Goal: Information Seeking & Learning: Learn about a topic

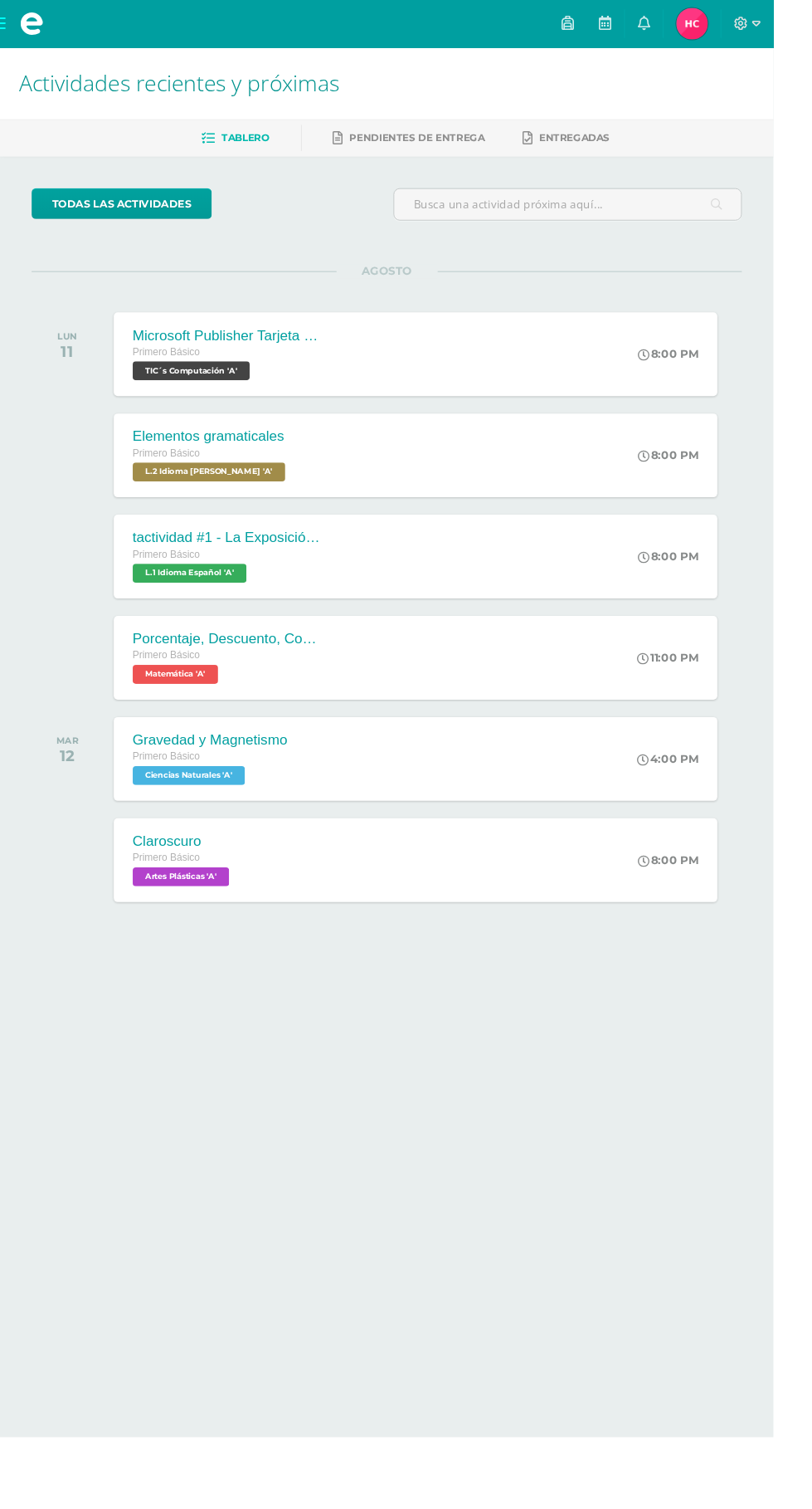
click at [30, 26] on span at bounding box center [33, 25] width 25 height 25
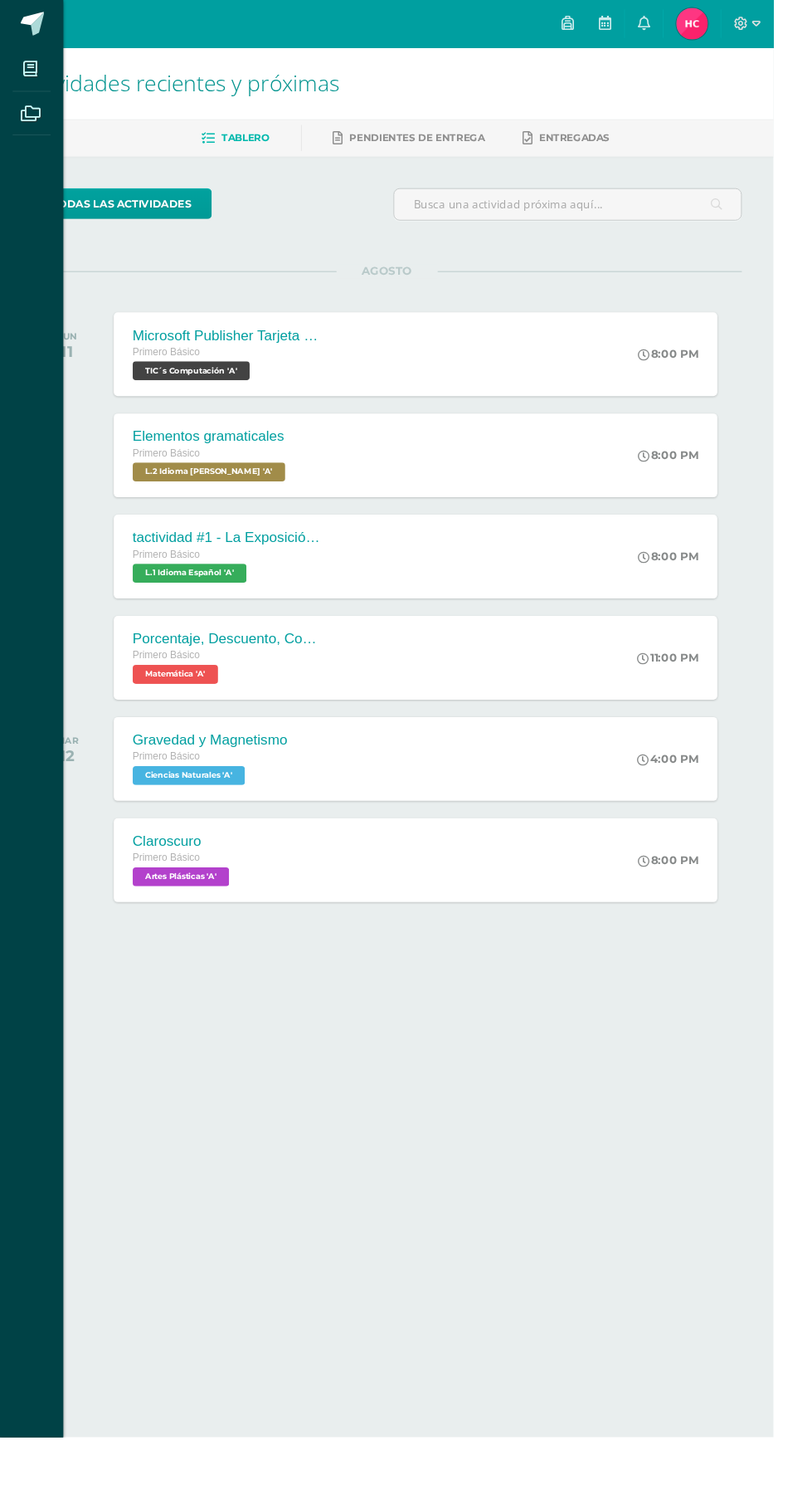
click at [31, 68] on icon at bounding box center [31, 73] width 15 height 17
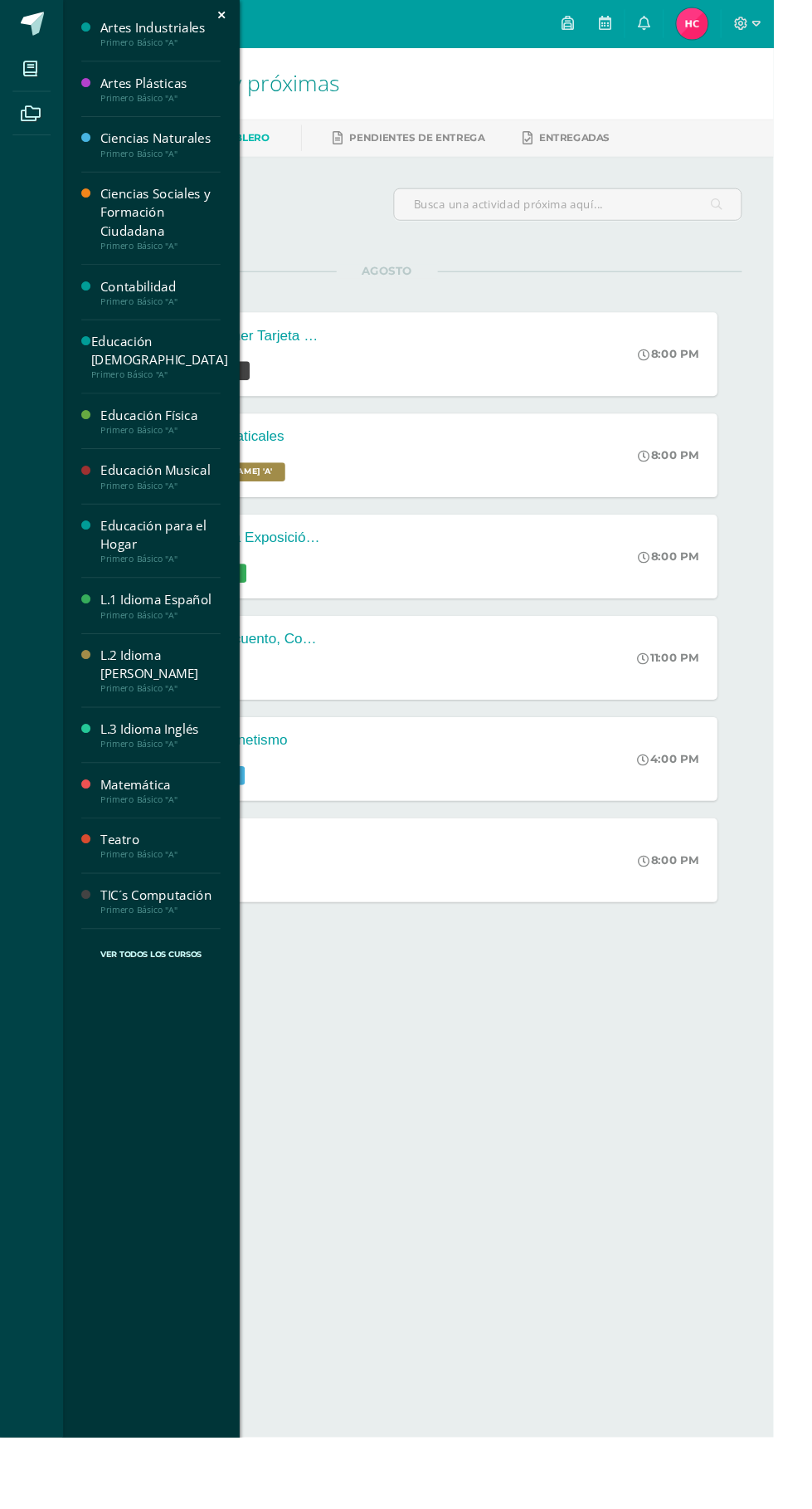
click at [194, 679] on div "L.2 Idioma [PERSON_NAME]" at bounding box center [168, 698] width 126 height 38
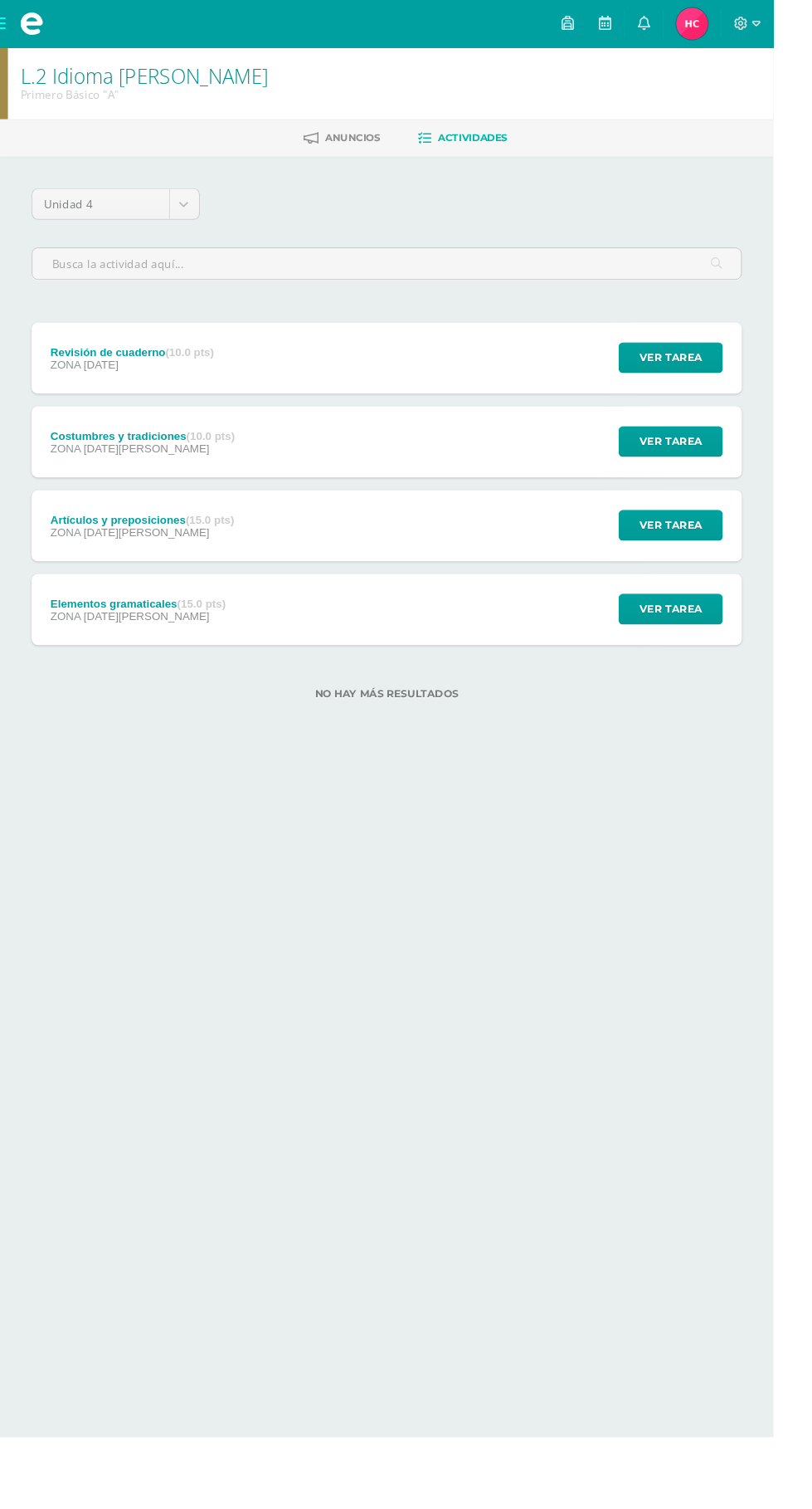
click at [517, 527] on div "Artículos y preposiciones (15.0 pts) ZONA [DATE][PERSON_NAME] Ver tarea Artícul…" at bounding box center [406, 552] width 746 height 75
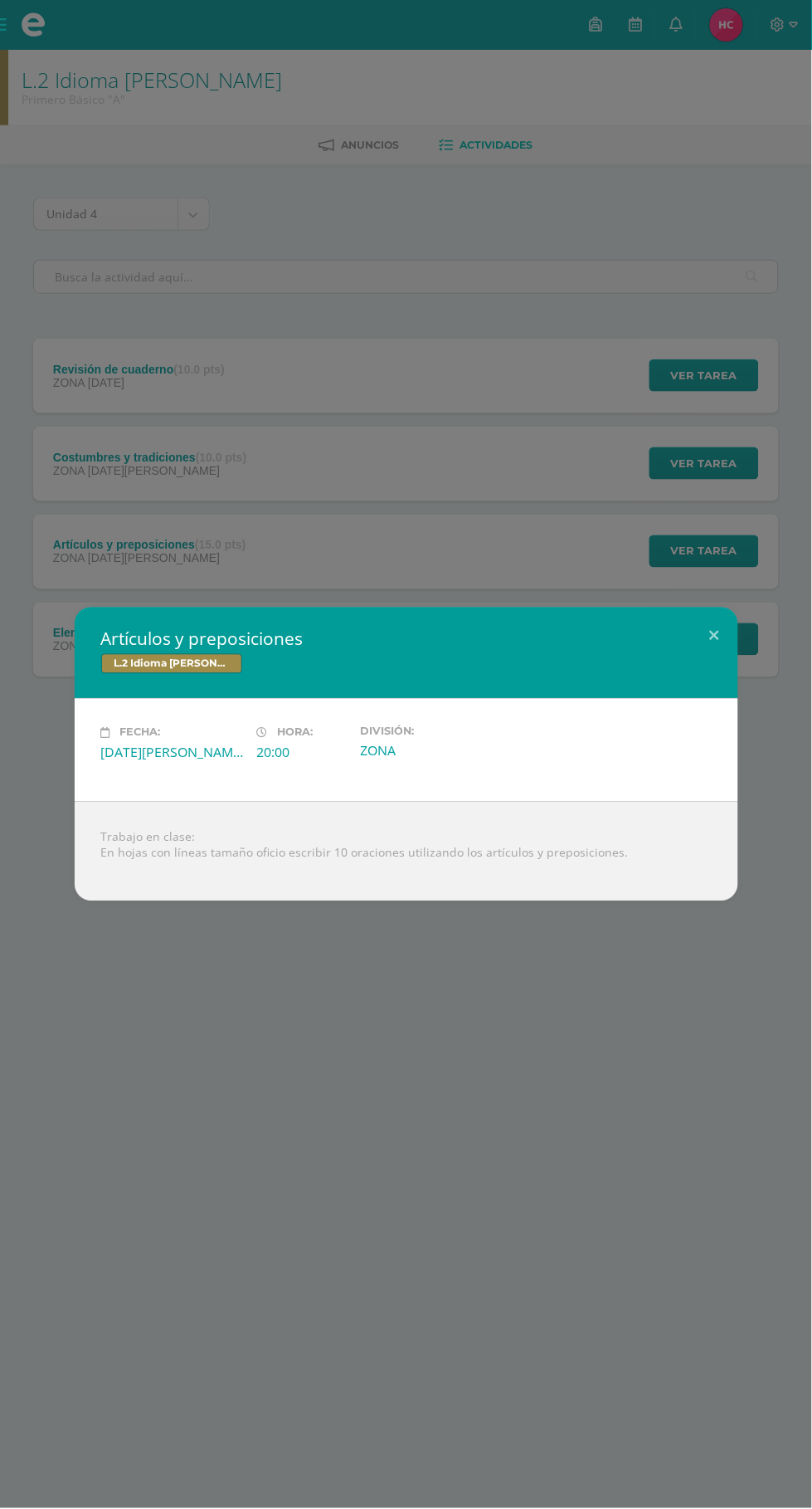
click at [363, 450] on div "Artículos y preposiciones L.2 Idioma [PERSON_NAME] Fecha: [DATE][PERSON_NAME] H…" at bounding box center [406, 754] width 812 height 1509
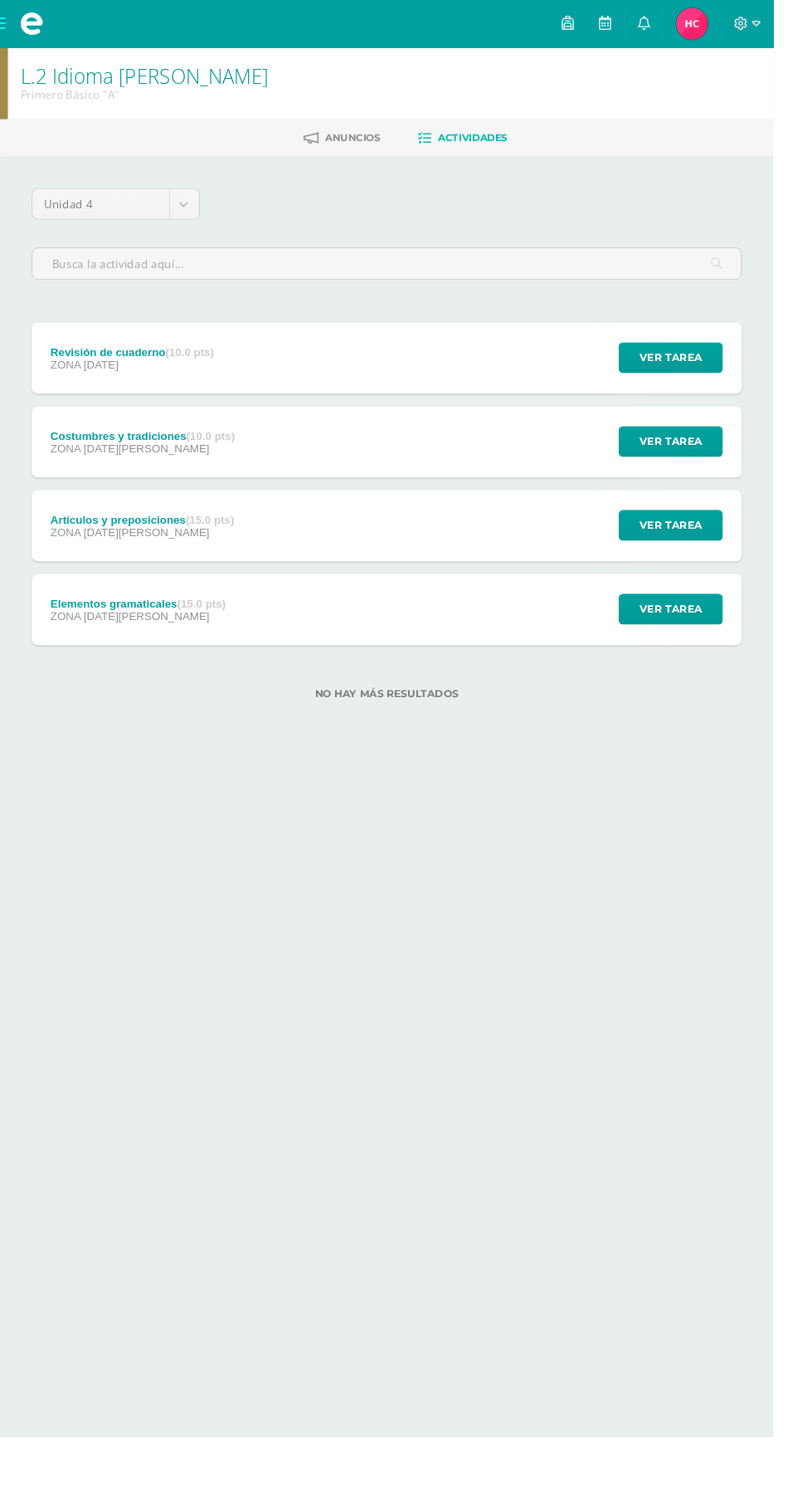
click at [397, 455] on div "Costumbres y tradiciones (10.0 pts) ZONA [DATE][PERSON_NAME] Ver tarea Costumbr…" at bounding box center [406, 464] width 746 height 75
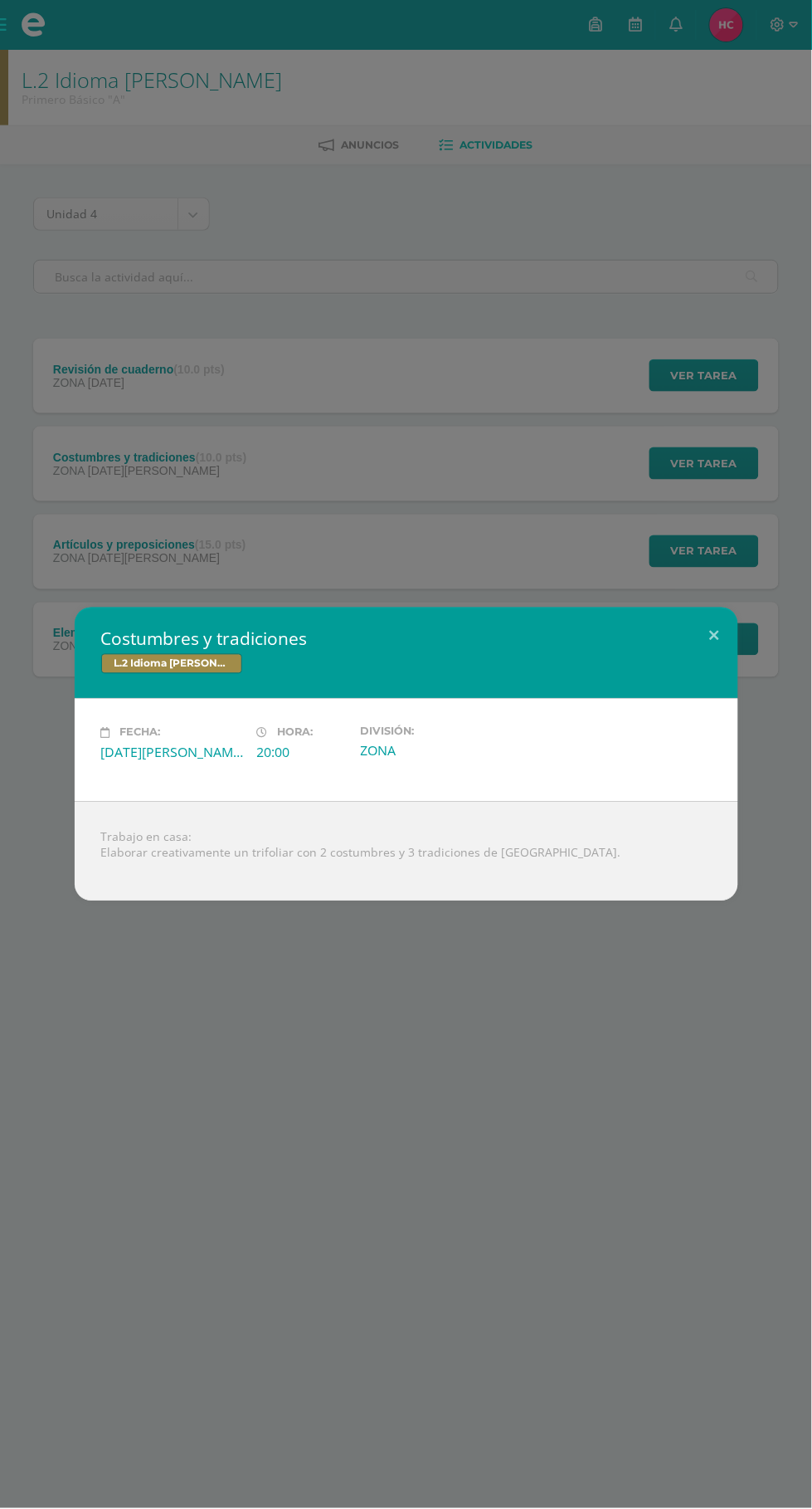
click at [406, 1116] on div "Costumbres y tradiciones L.2 Idioma [PERSON_NAME] Fecha: [DATE][PERSON_NAME] Ho…" at bounding box center [406, 754] width 812 height 1509
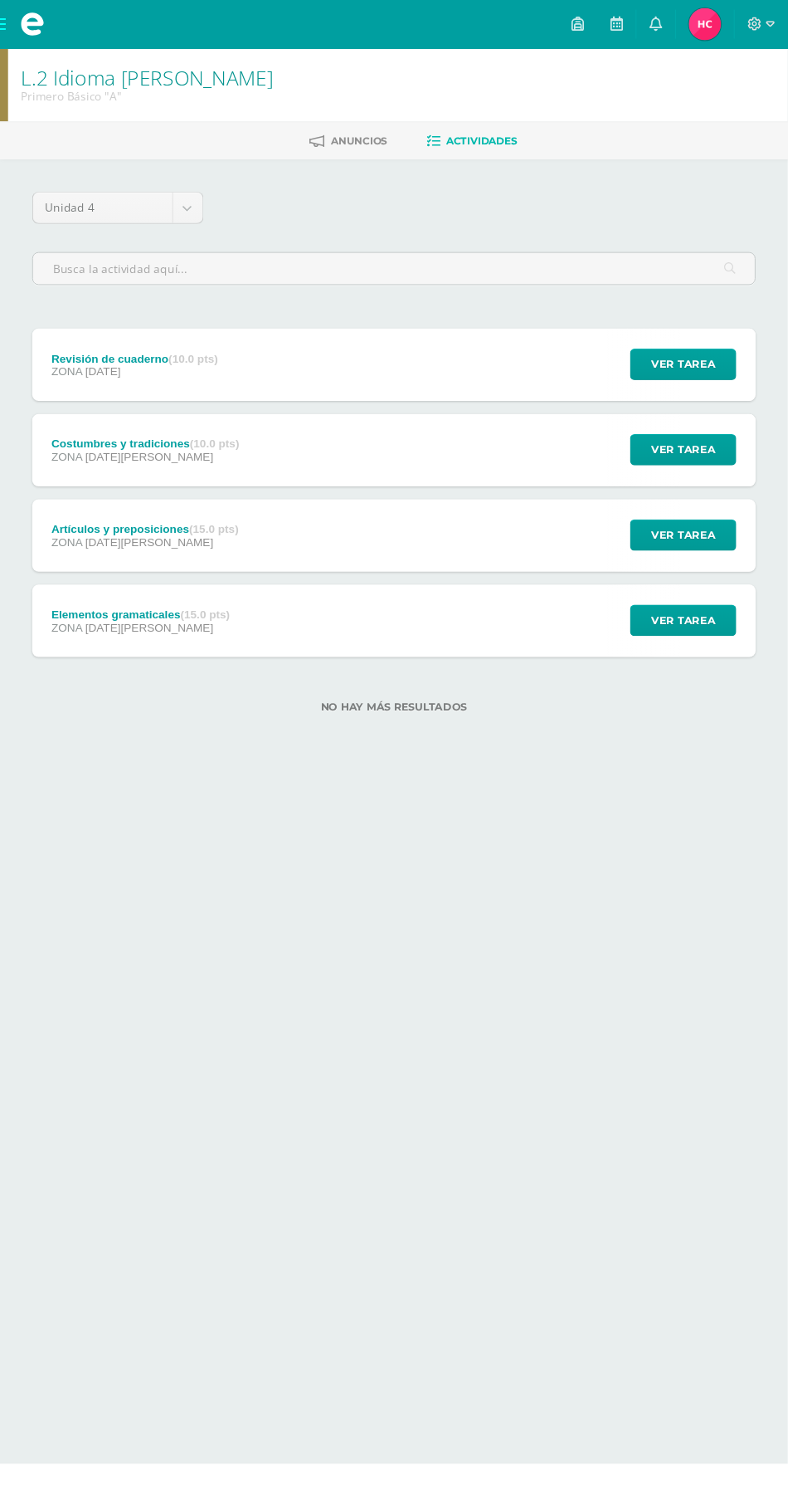
click at [432, 360] on div "Revisión de cuaderno (10.0 pts) ZONA 12 de Septiembre Ver tarea Revisión de cua…" at bounding box center [406, 376] width 746 height 75
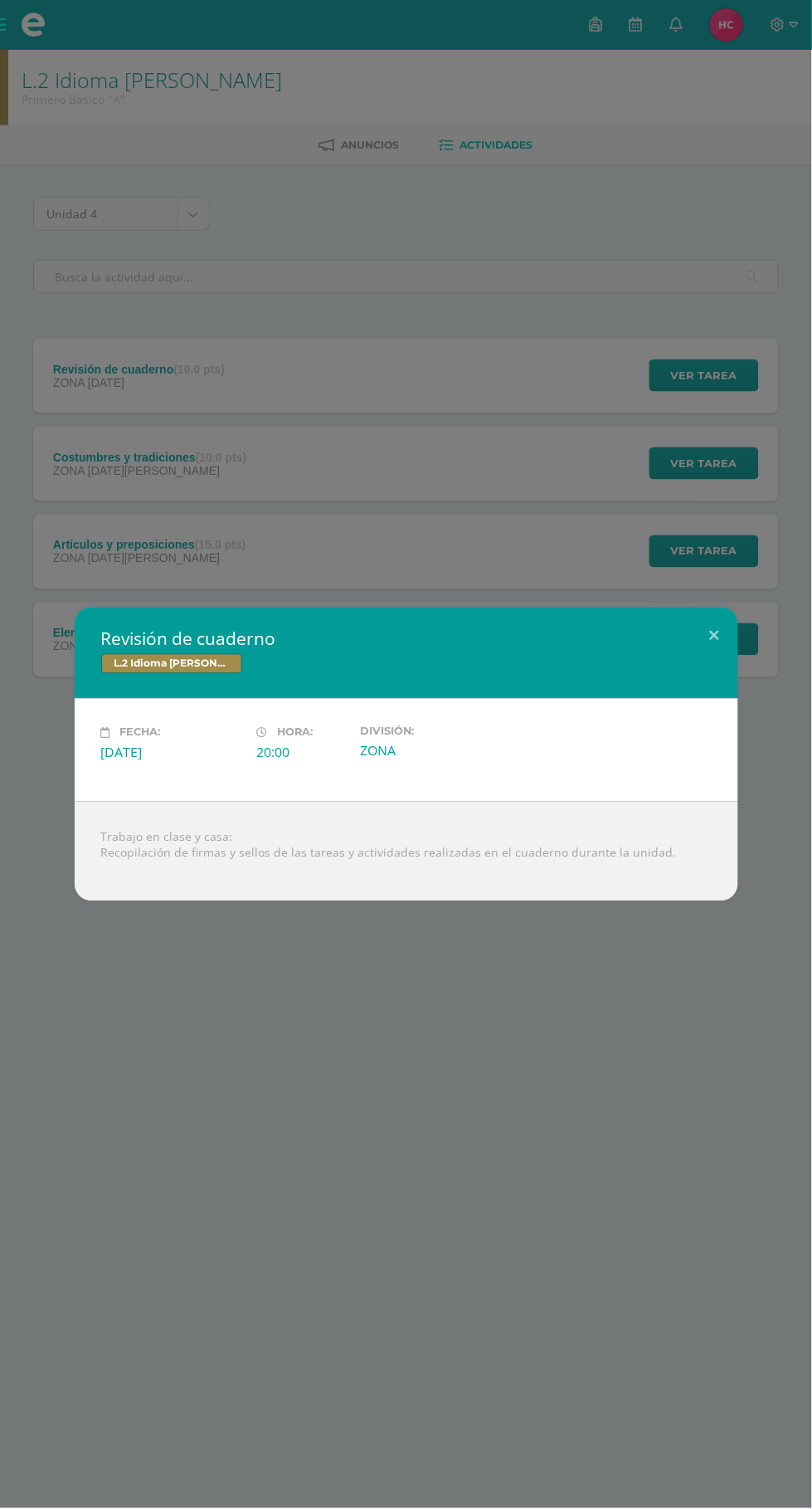
click at [534, 1078] on div "Revisión de cuaderno L.2 Idioma Maya Kaqchikel Fecha: Viernes 12 de Septiembre …" at bounding box center [406, 754] width 812 height 1509
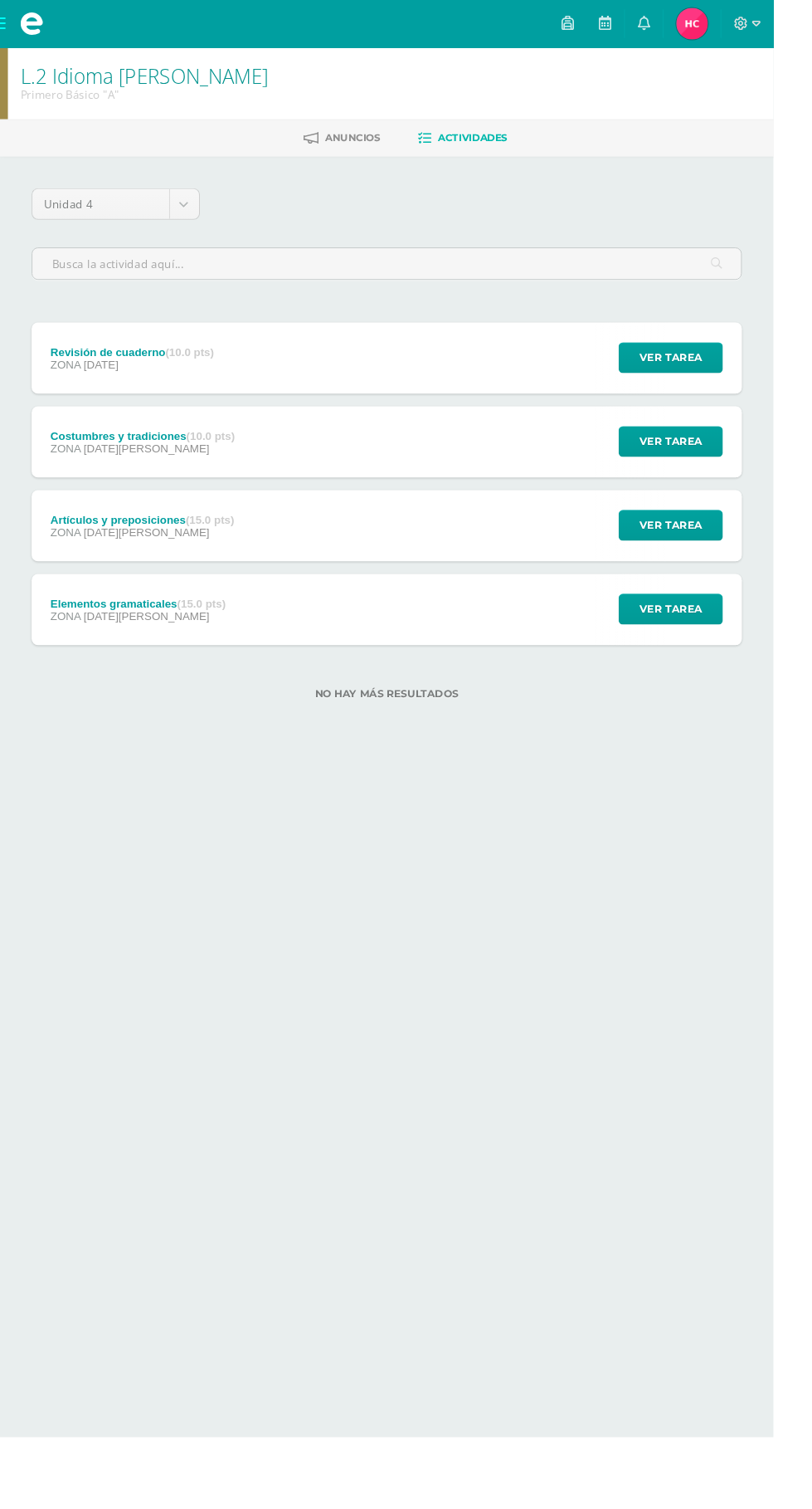
click at [478, 567] on div "Artículos y preposiciones (15.0 pts) ZONA 20 de Agosto Ver tarea Artículos y pr…" at bounding box center [406, 552] width 746 height 75
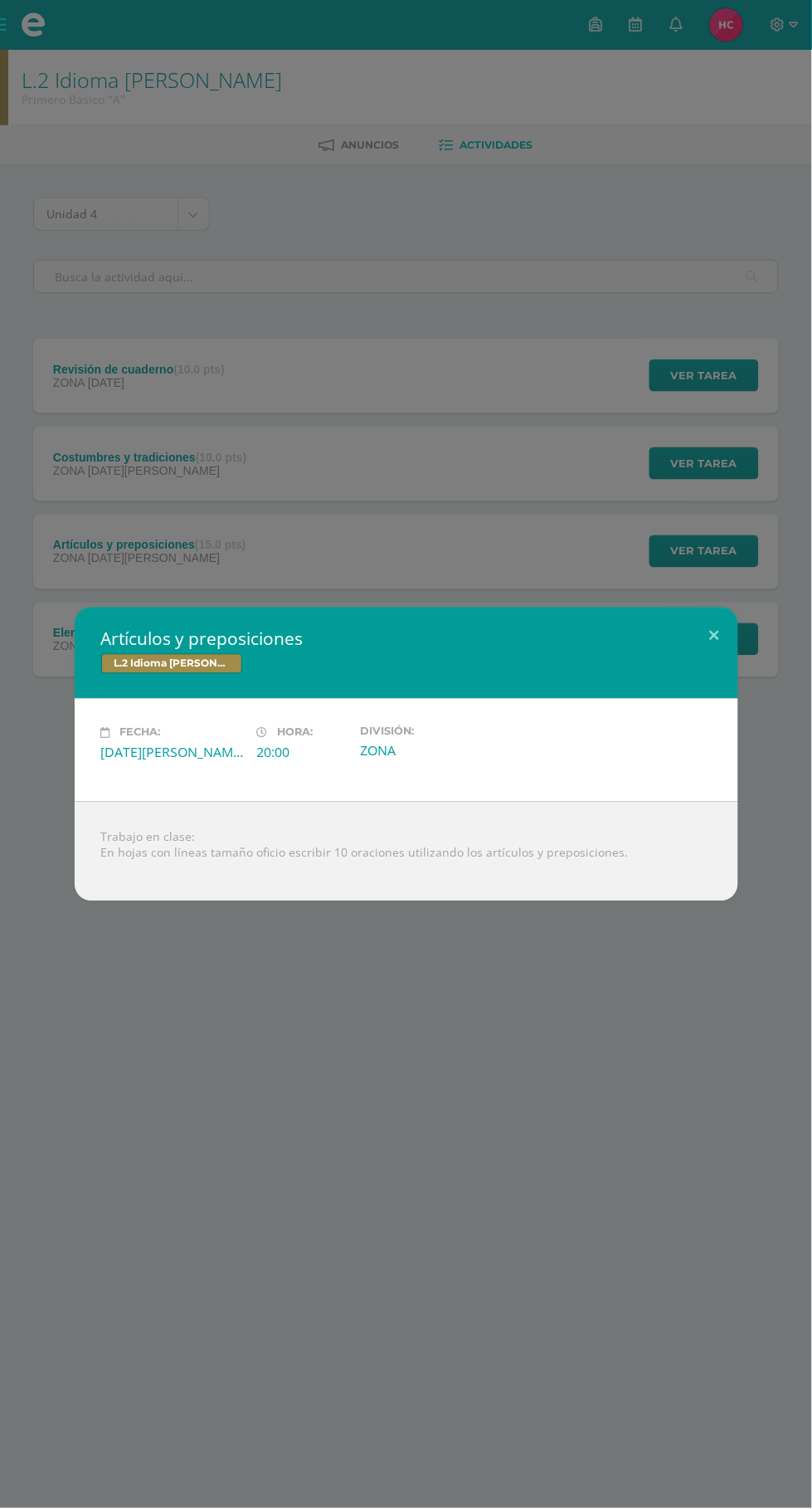
click at [399, 1270] on div "Artículos y preposiciones L.2 Idioma Maya Kaqchikel Fecha: Miércoles 20 de Agos…" at bounding box center [406, 754] width 812 height 1509
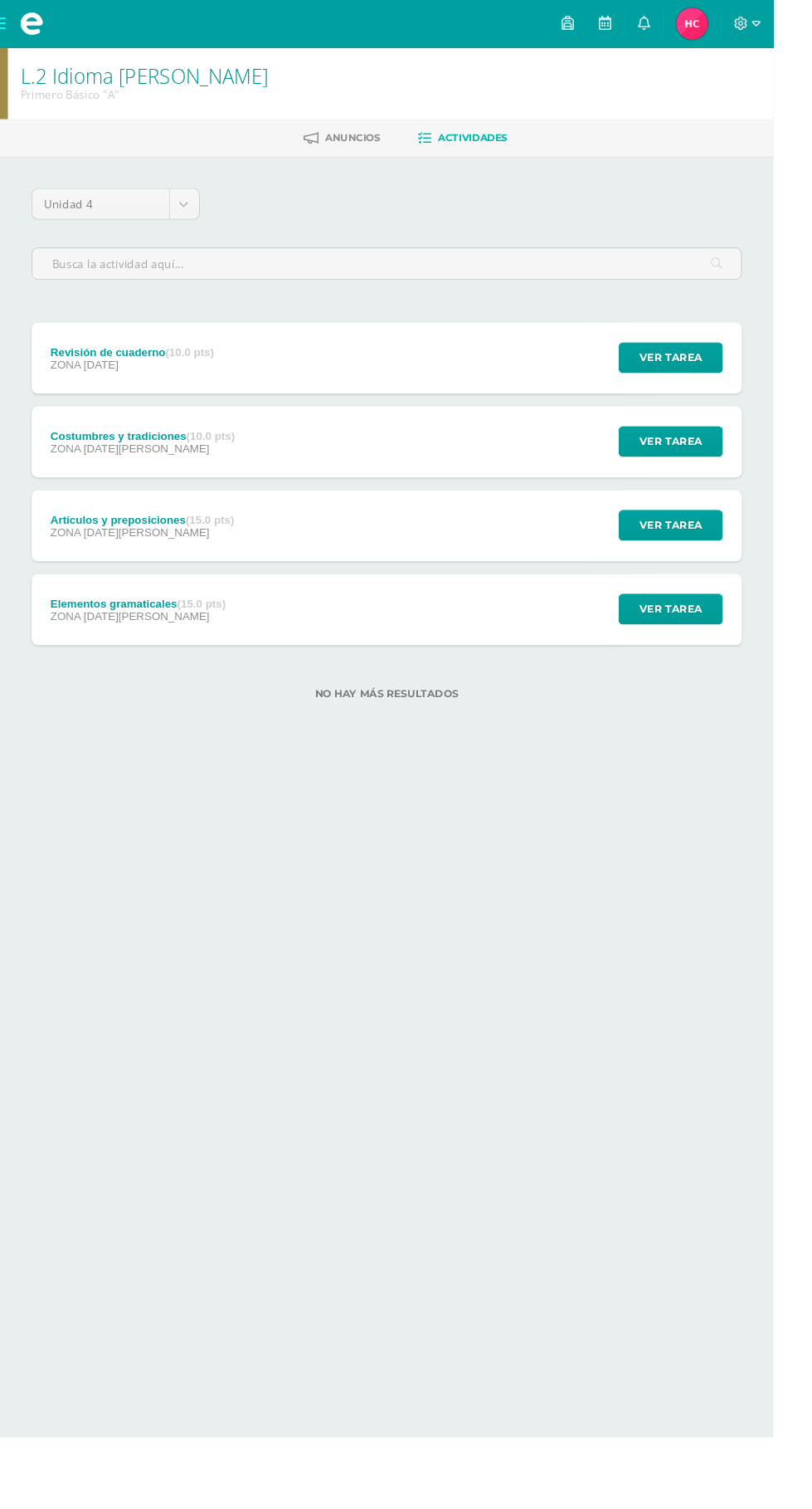
click at [69, 15] on div "Configuración Cerrar sesión Hansel Gabriel Mi Perfil Avisos 0 avisos sin leer A…" at bounding box center [406, 24] width 812 height 50
click at [27, 19] on span at bounding box center [33, 25] width 25 height 25
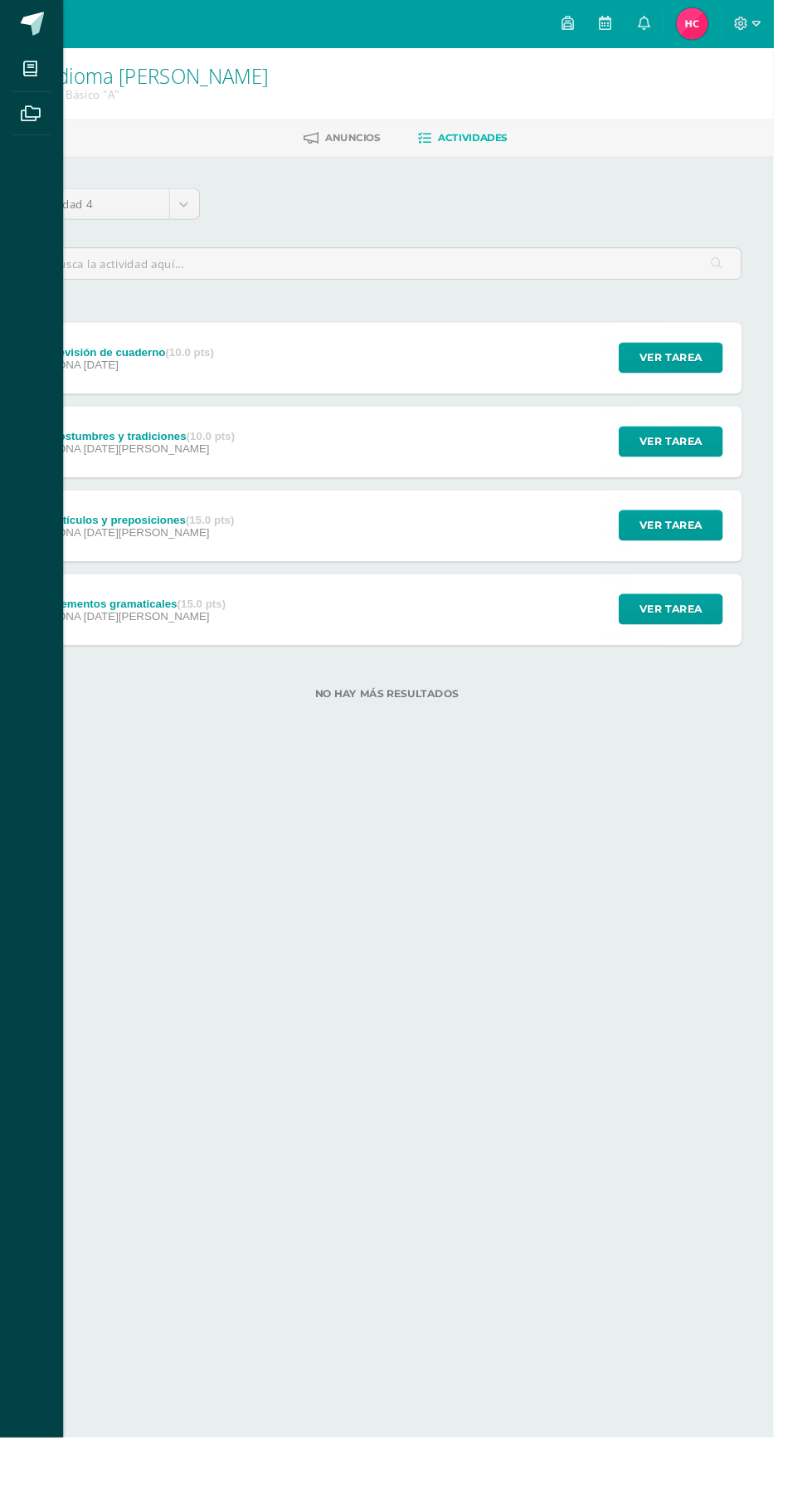
click at [31, 72] on icon at bounding box center [31, 73] width 15 height 17
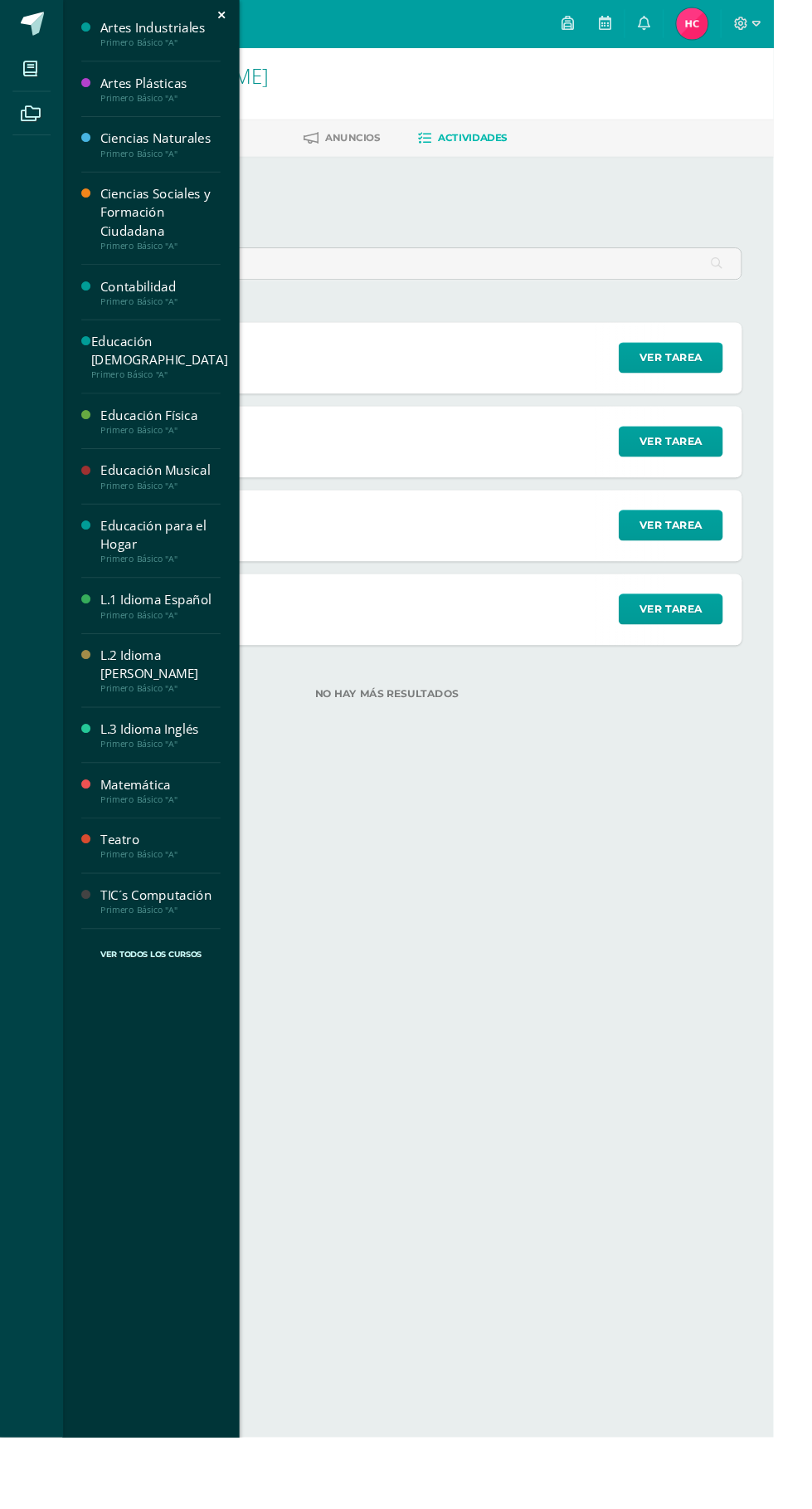
click at [164, 30] on div "Artes Industriales" at bounding box center [168, 29] width 126 height 19
click at [181, 679] on div "L.2 Idioma [PERSON_NAME]" at bounding box center [168, 698] width 126 height 38
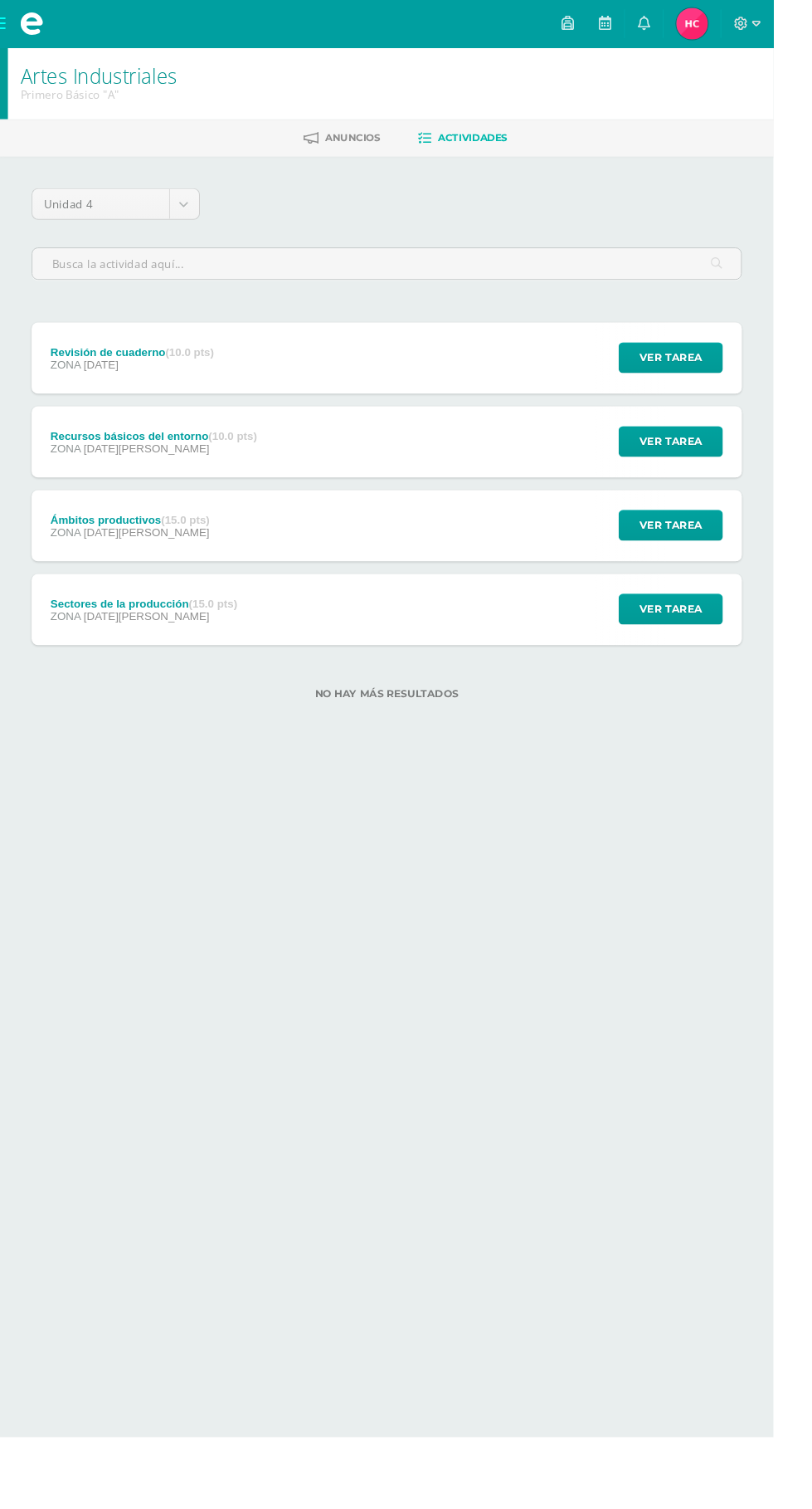
click at [302, 630] on div "Sectores de la producción (15.0 pts) ZONA 13 de Agosto Ver tarea Sectores de la…" at bounding box center [406, 639] width 746 height 75
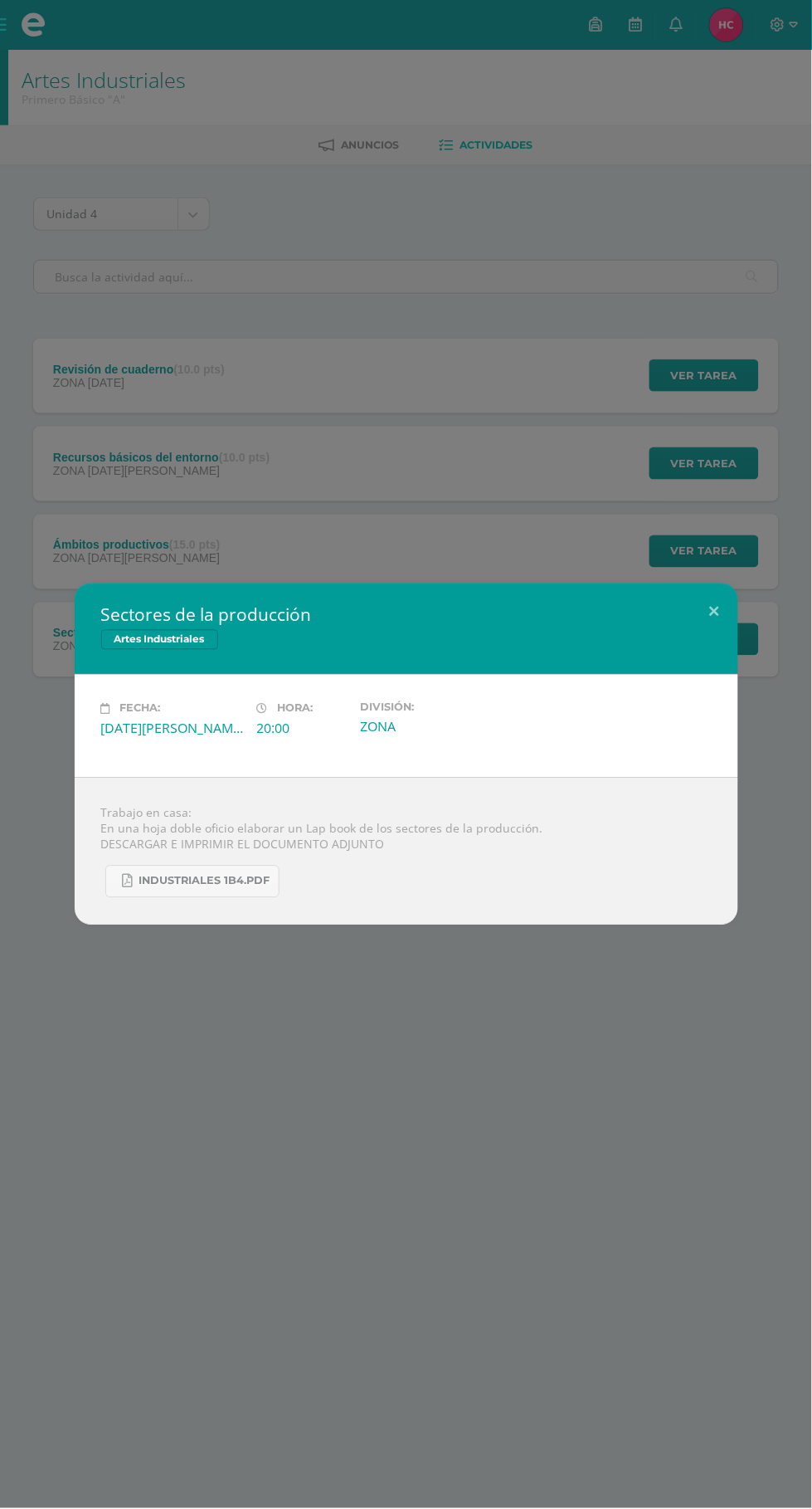
click at [382, 1135] on div "Sectores de la producción Artes Industriales Fecha: Miércoles 13 de Agosto Hora…" at bounding box center [406, 754] width 812 height 1509
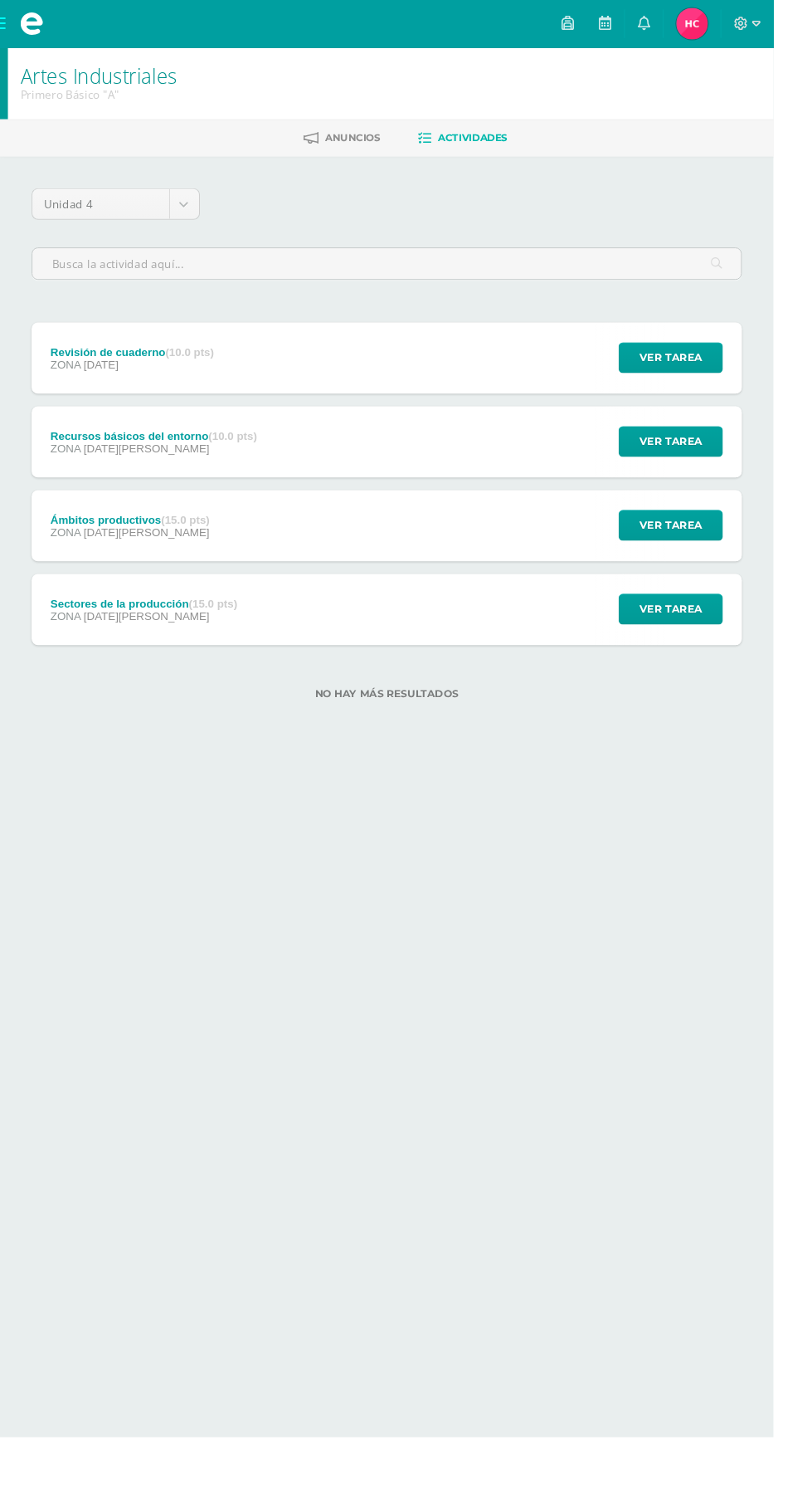
click at [393, 571] on div "Ámbitos productivos (15.0 pts) ZONA 18 de Agosto Ver tarea Ámbitos productivos …" at bounding box center [406, 552] width 746 height 75
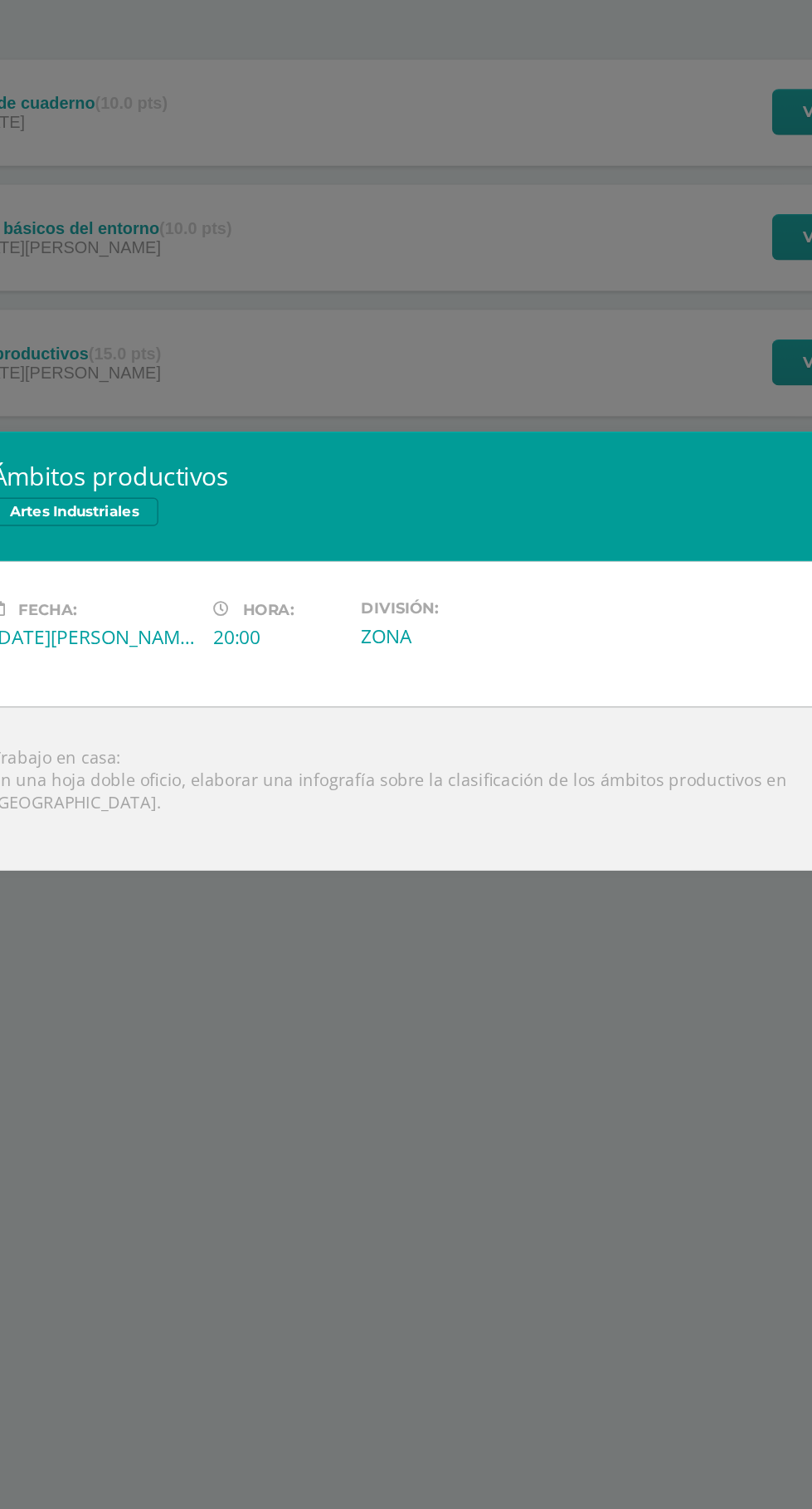
click at [362, 1071] on div "Ámbitos productivos Artes Industriales Fecha: Lunes 18 de Agosto Hora: 20:00 Di…" at bounding box center [406, 754] width 812 height 1509
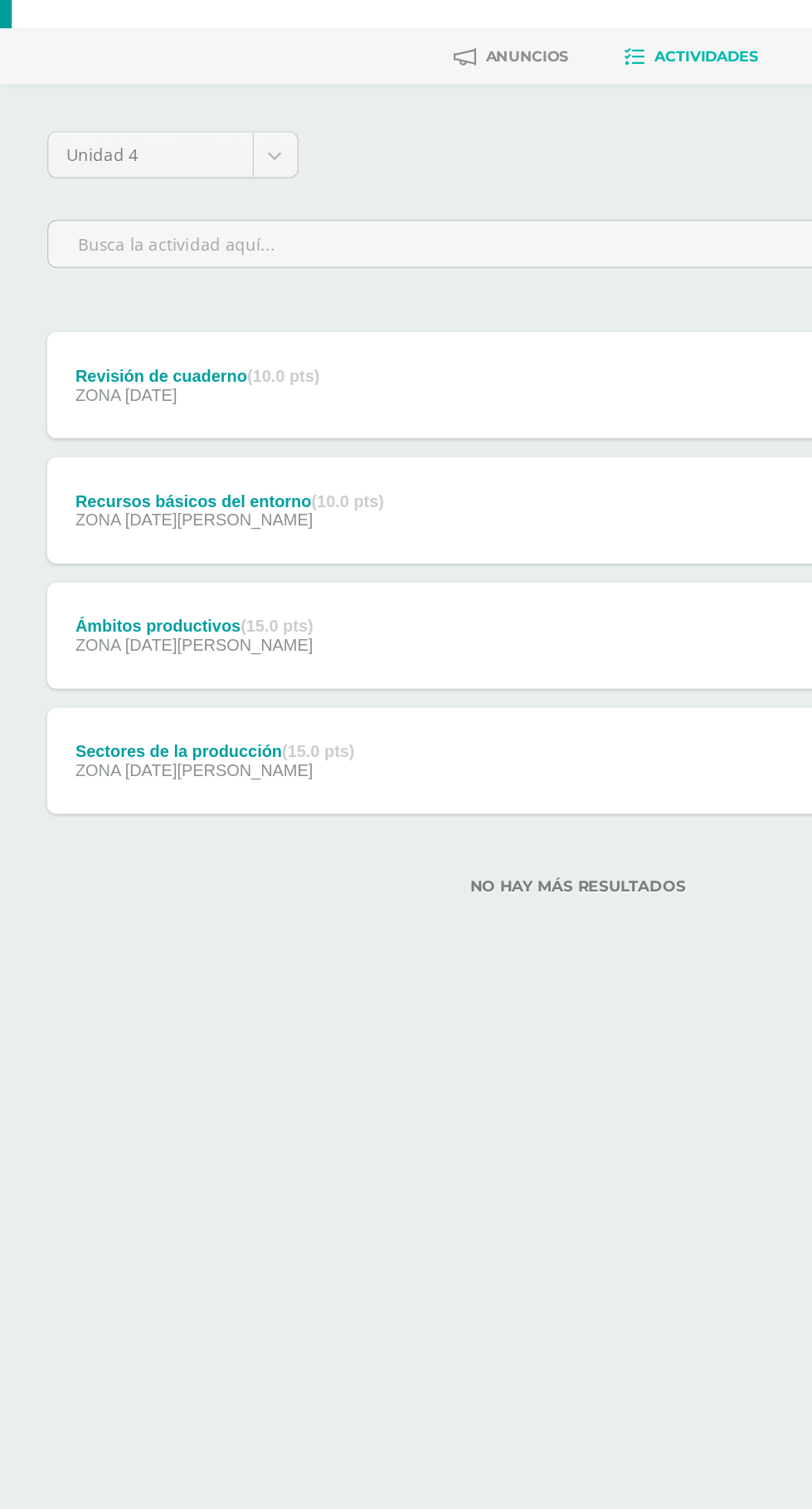
click at [242, 487] on div "Recursos básicos del entorno (10.0 pts) ZONA 25 de Agosto" at bounding box center [161, 464] width 257 height 75
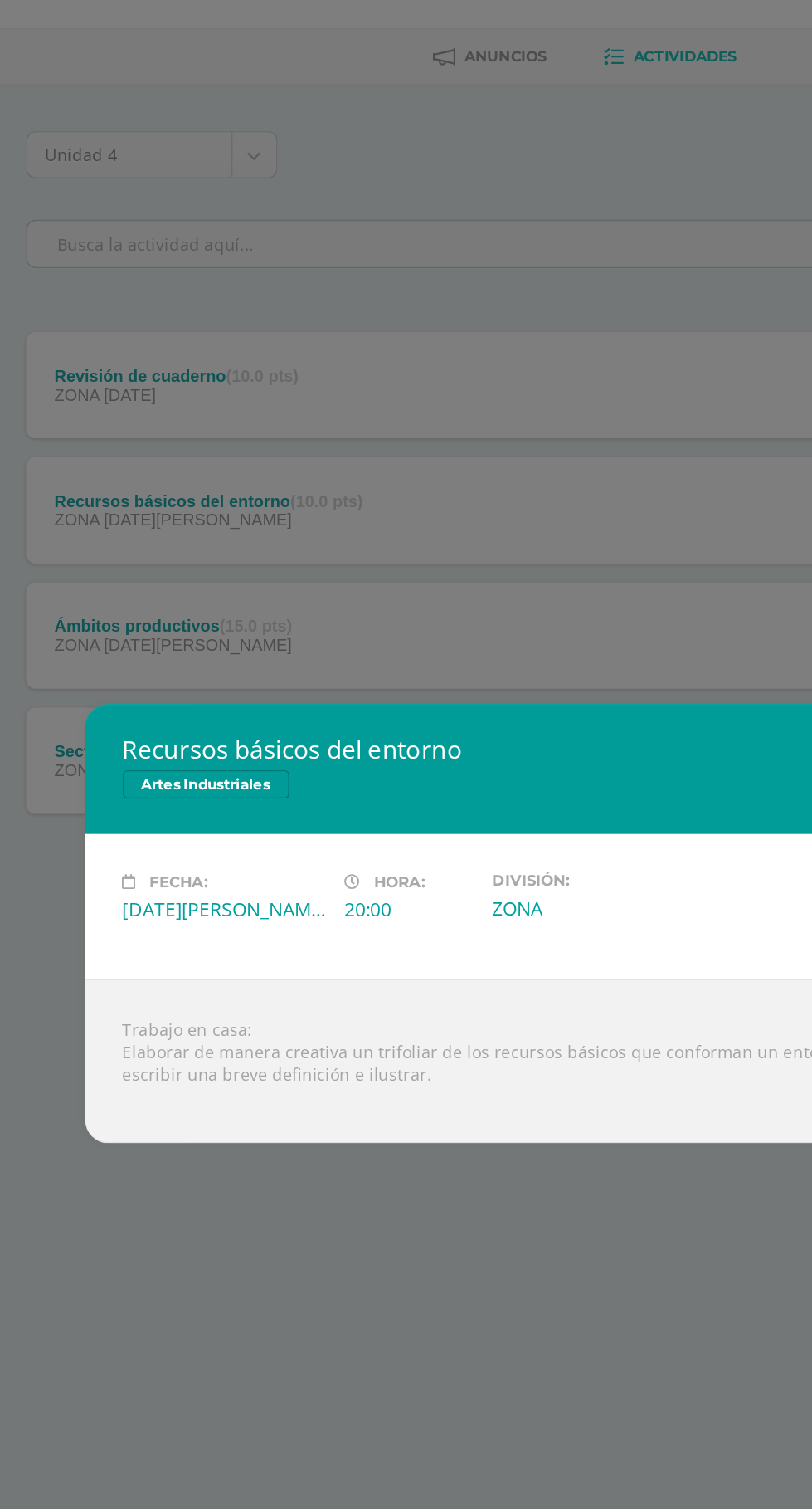
click at [299, 1009] on div "Recursos básicos del entorno Artes Industriales Fecha: Lunes 25 de Agosto Hora:…" at bounding box center [406, 754] width 812 height 1509
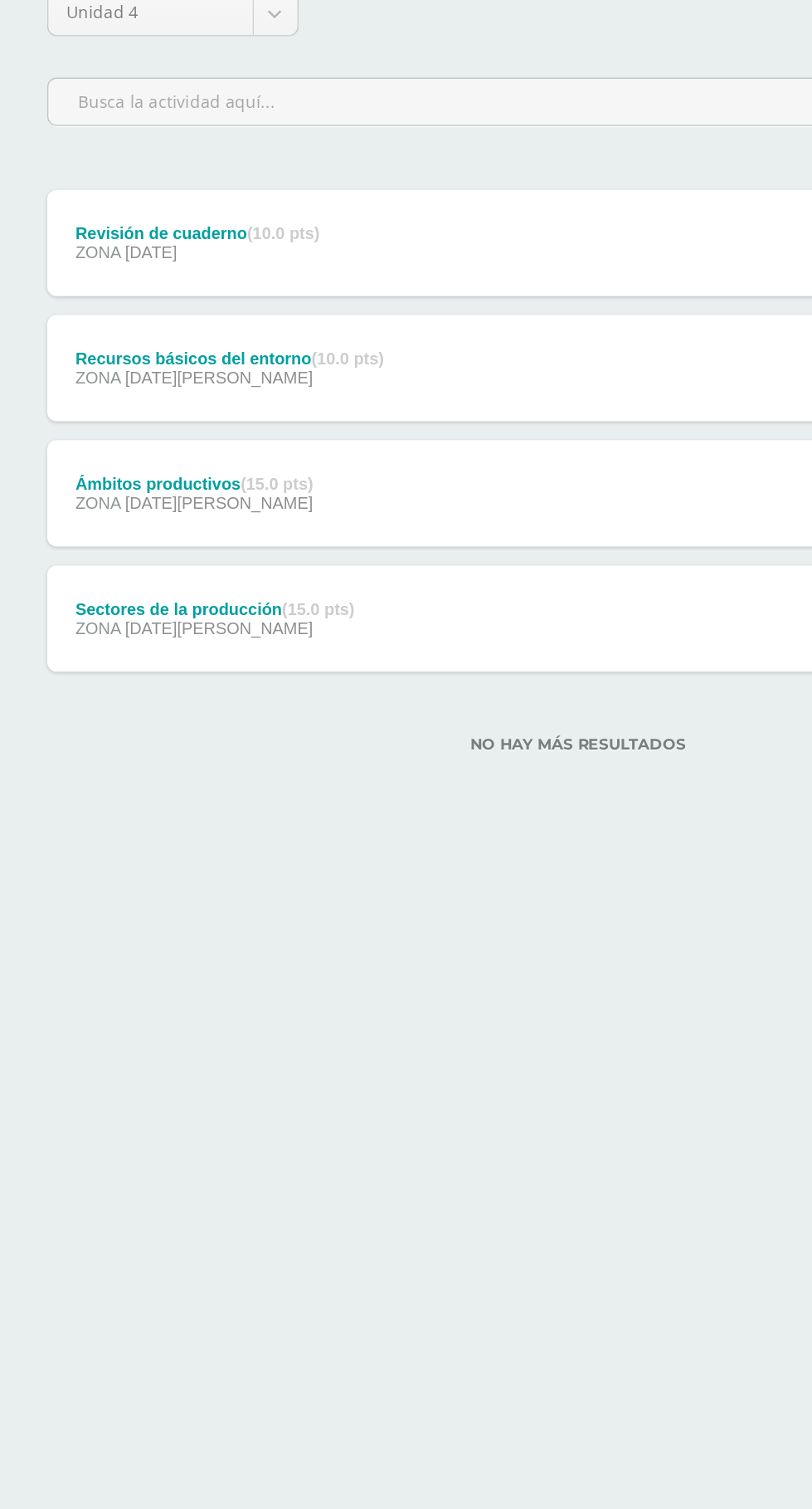
click at [347, 378] on div "Revisión de cuaderno (10.0 pts) ZONA 08 de Septiembre Ver tarea Revisión de cua…" at bounding box center [406, 376] width 746 height 75
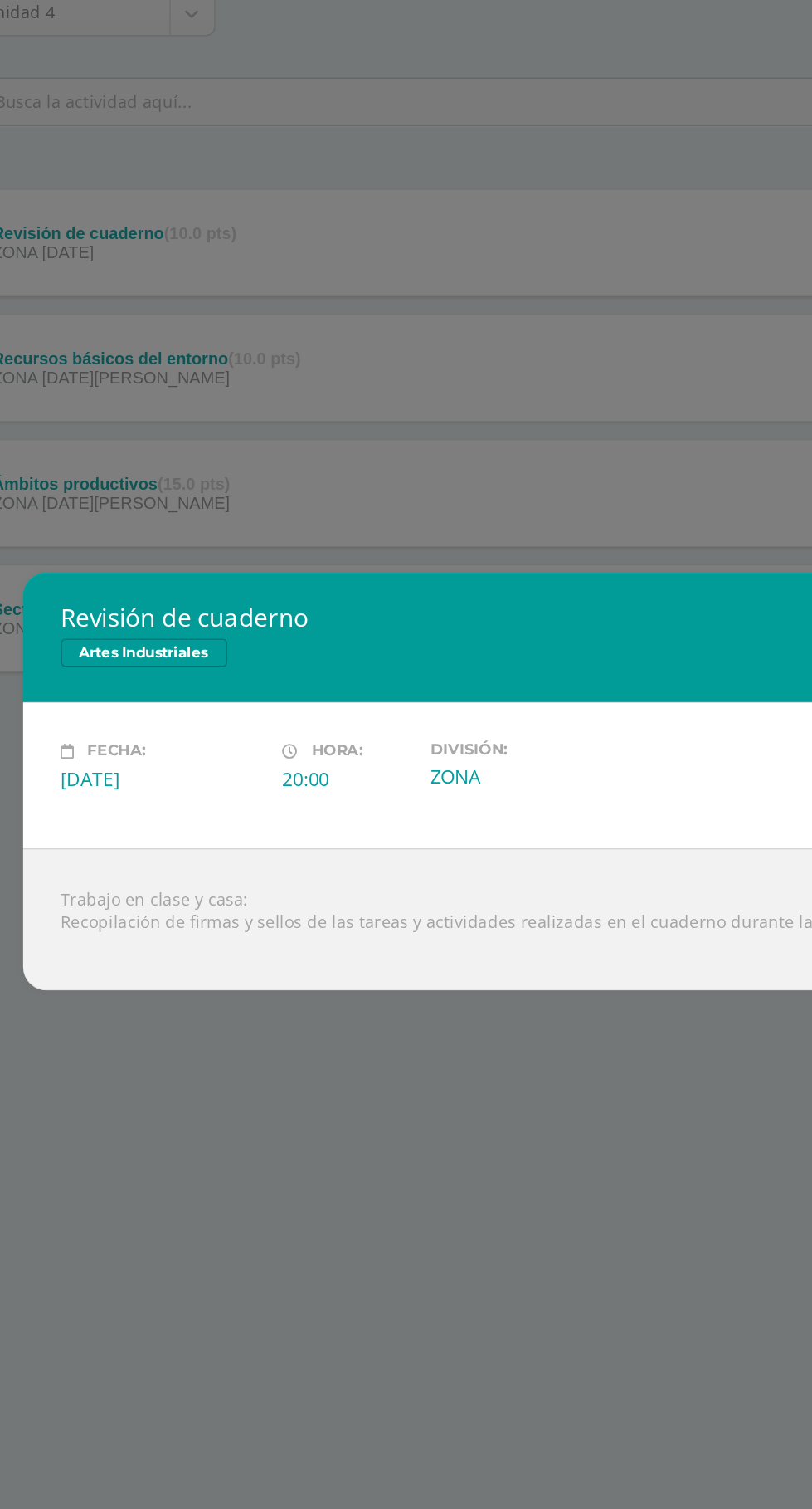
click at [382, 1019] on div "Revisión de cuaderno Artes Industriales Fecha: Lunes 08 de Septiembre Hora: 20:…" at bounding box center [406, 754] width 812 height 1509
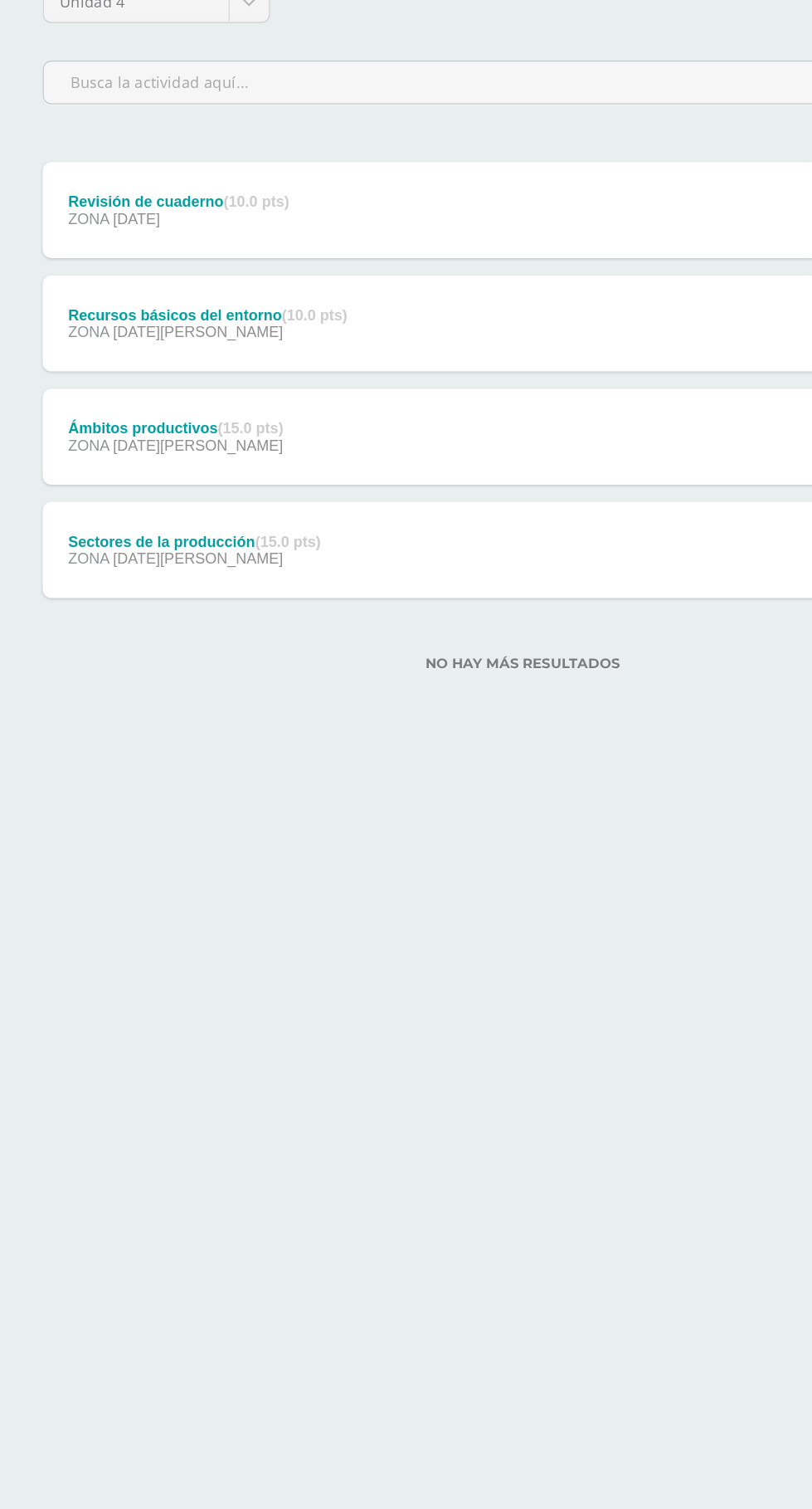
click at [453, 633] on div "Sectores de la producción (15.0 pts) ZONA 13 de Agosto Ver tarea Sectores de la…" at bounding box center [406, 639] width 746 height 75
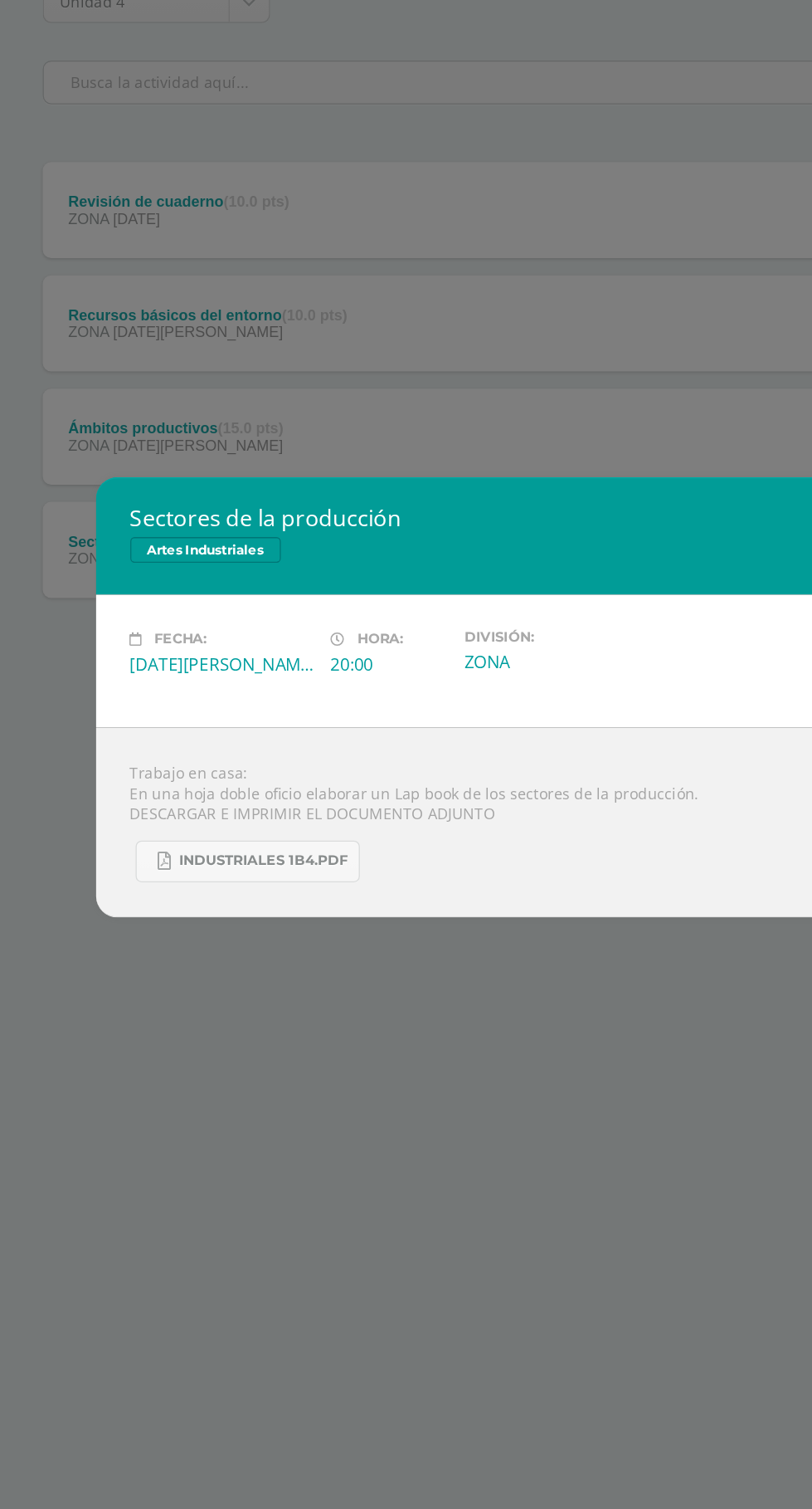
click at [438, 1006] on div "Sectores de la producción Artes Industriales Fecha: Miércoles 13 de Agosto Hora…" at bounding box center [406, 754] width 812 height 1509
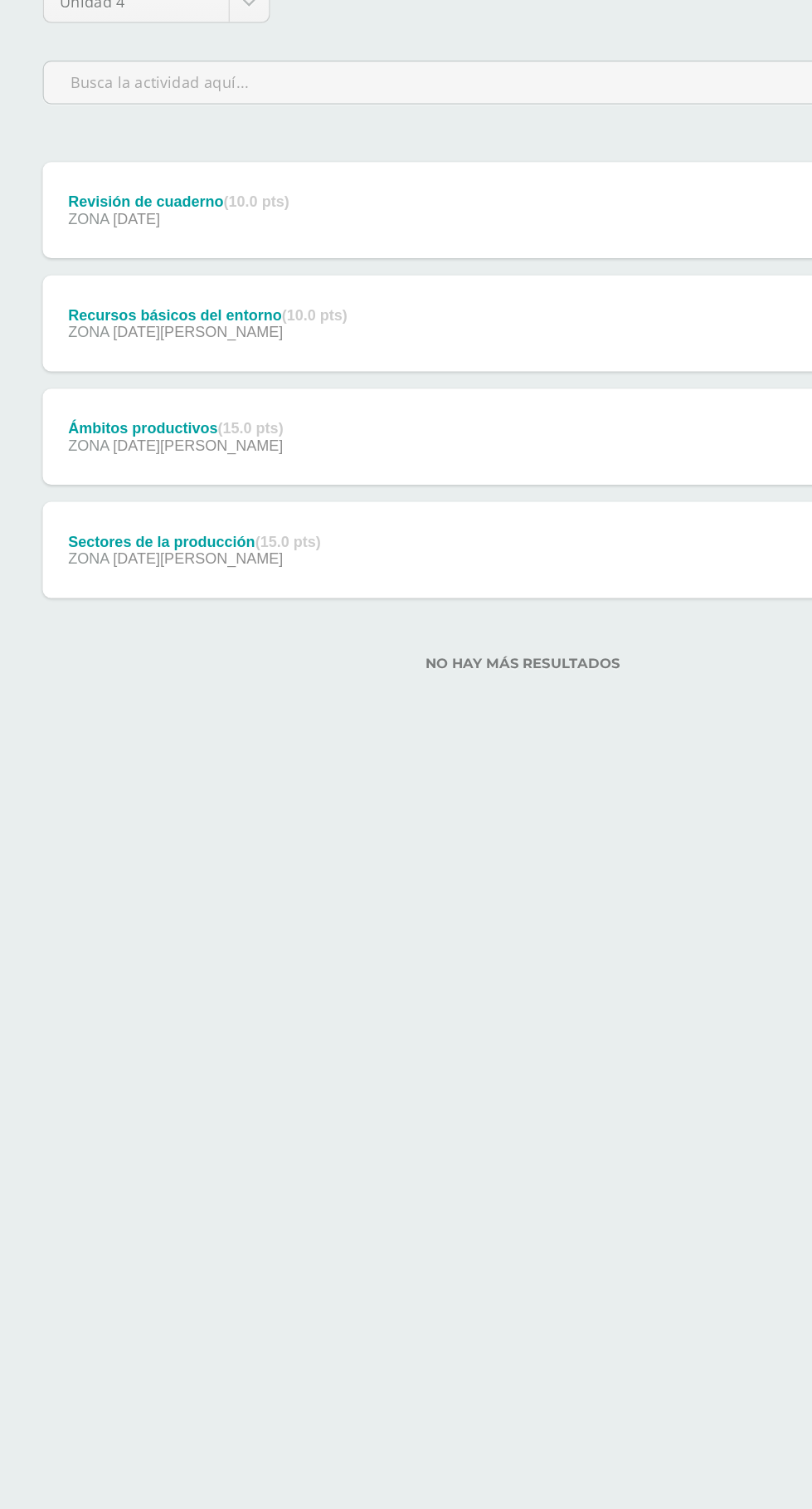
click at [291, 547] on div "Ámbitos productivos (15.0 pts) ZONA 18 de Agosto Ver tarea Ámbitos productivos …" at bounding box center [406, 552] width 746 height 75
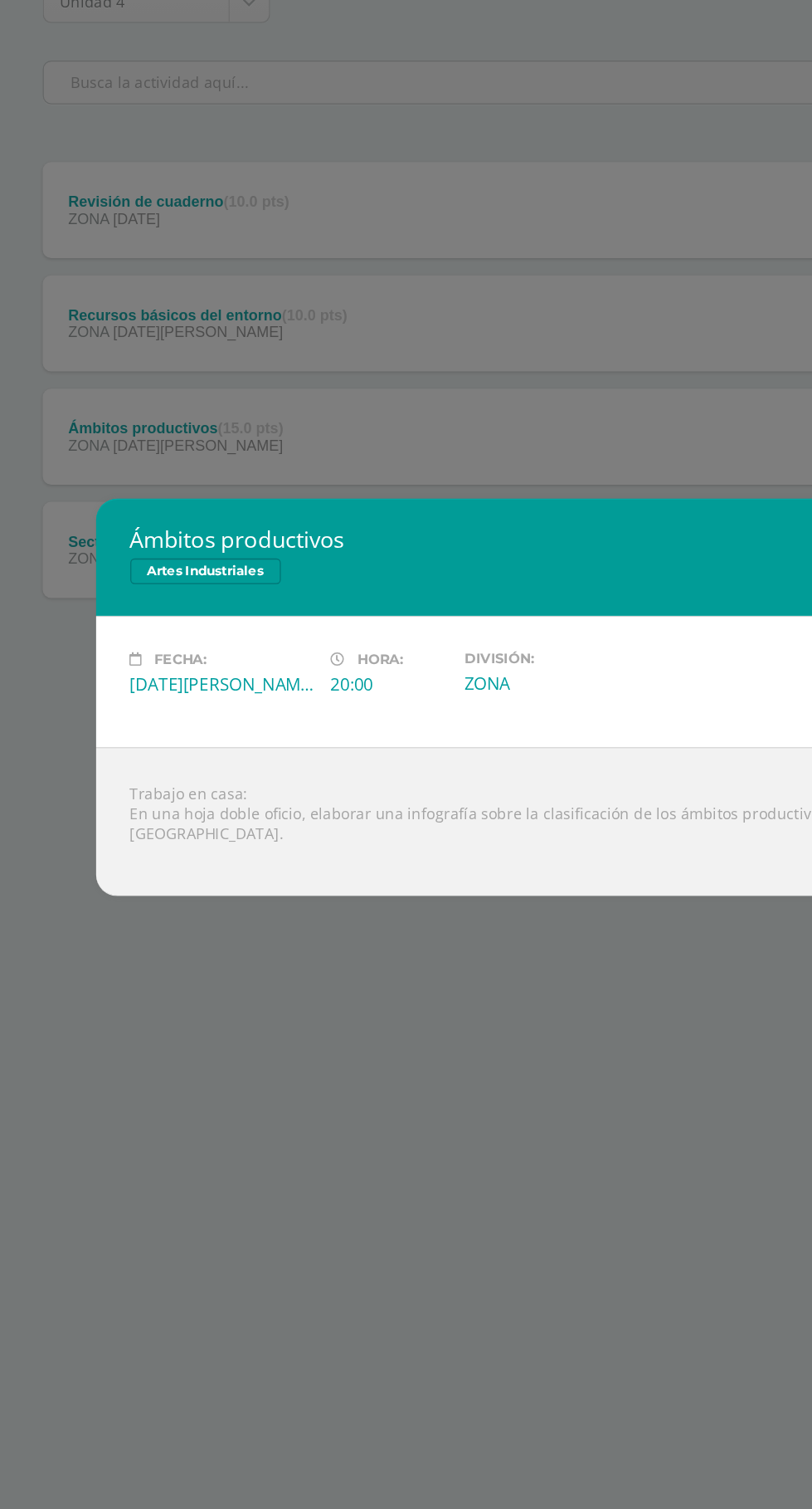
click at [353, 1031] on div "Ámbitos productivos Artes Industriales Fecha: Lunes 18 de Agosto Hora: 20:00 Di…" at bounding box center [406, 754] width 812 height 1509
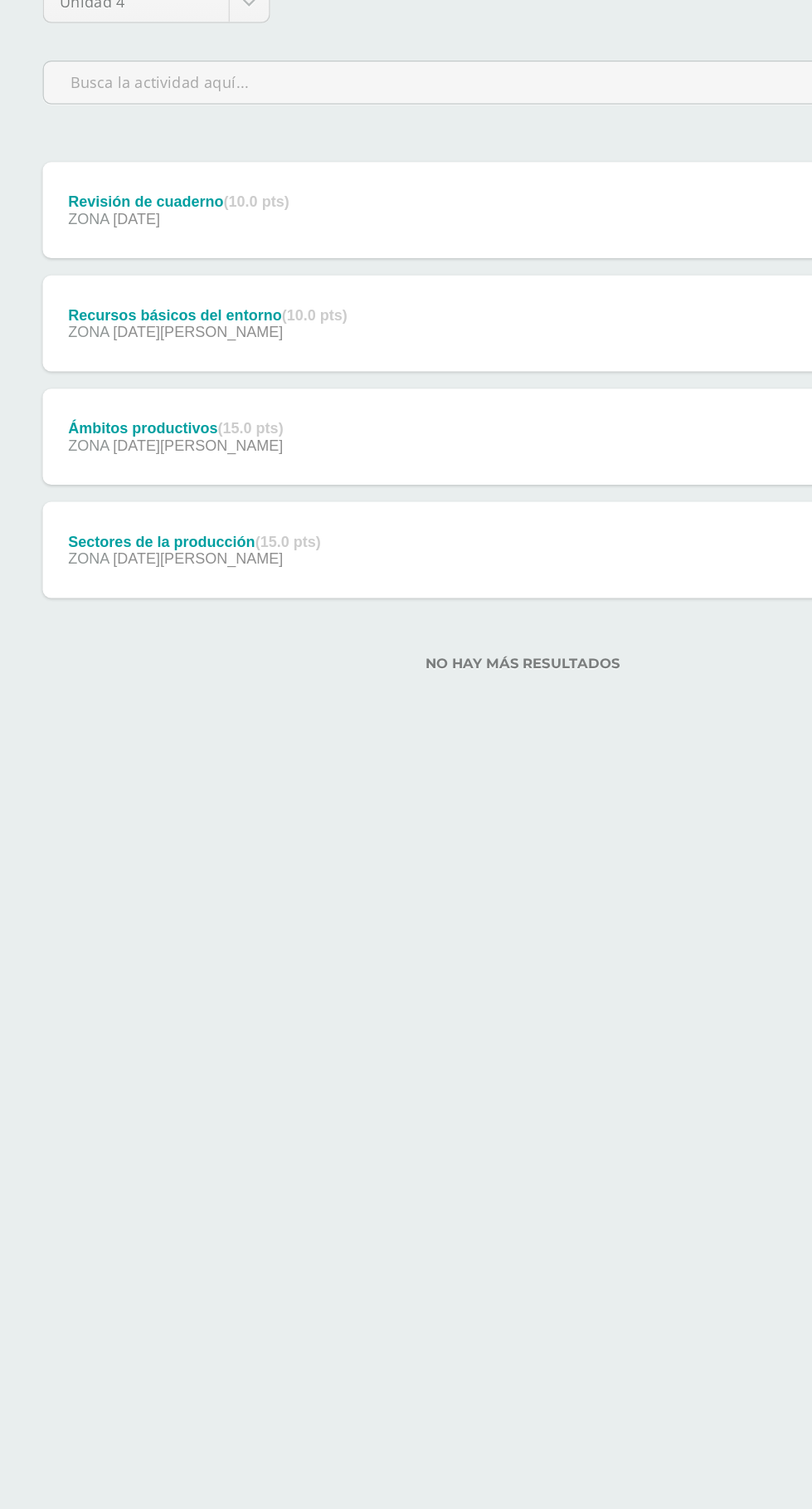
click at [340, 637] on div "Sectores de la producción (15.0 pts) ZONA 13 de Agosto Ver tarea Sectores de la…" at bounding box center [406, 639] width 746 height 75
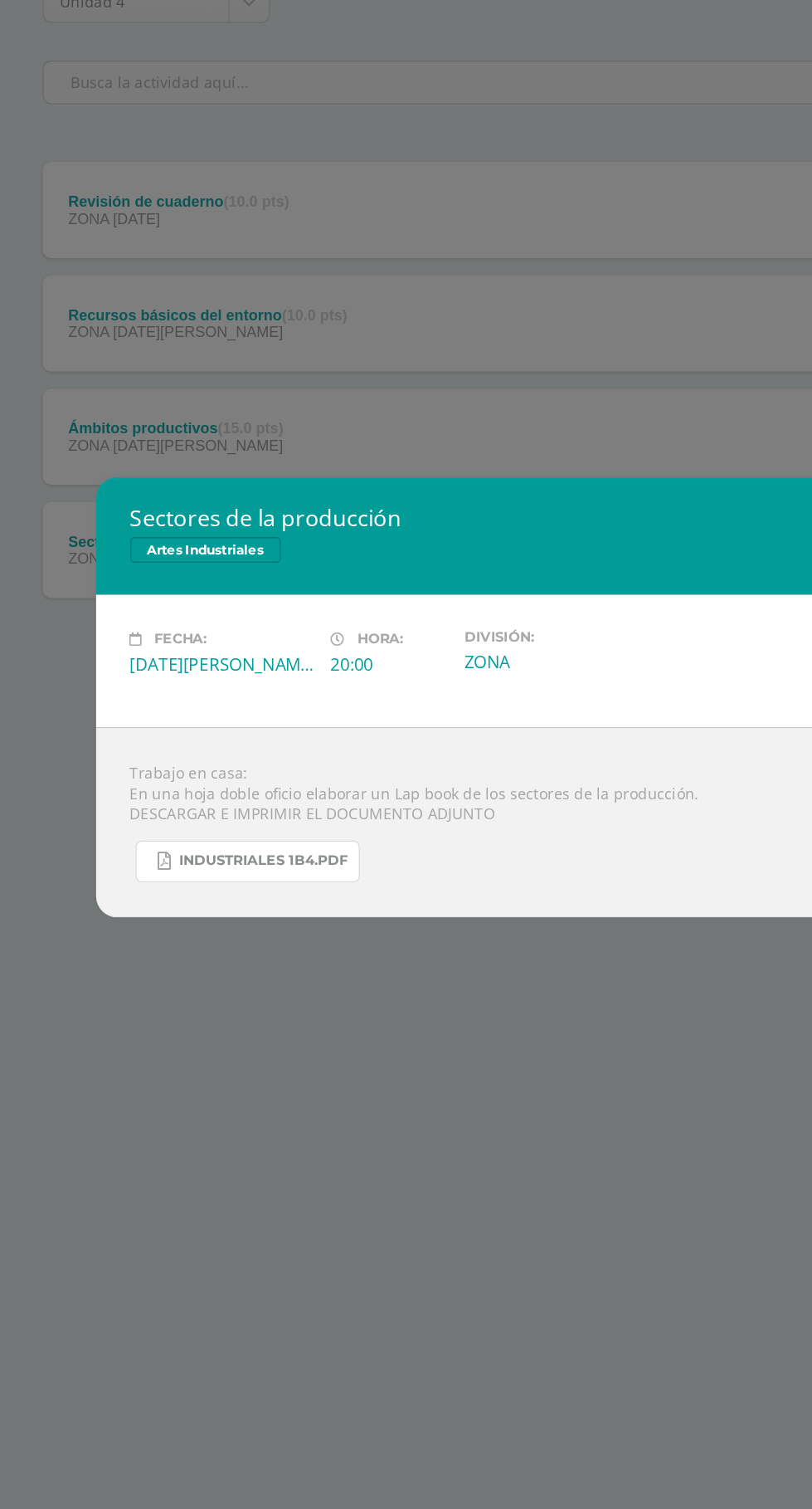
click at [204, 881] on span "INDUSTRIALES 1B4.pdf" at bounding box center [204, 881] width 131 height 14
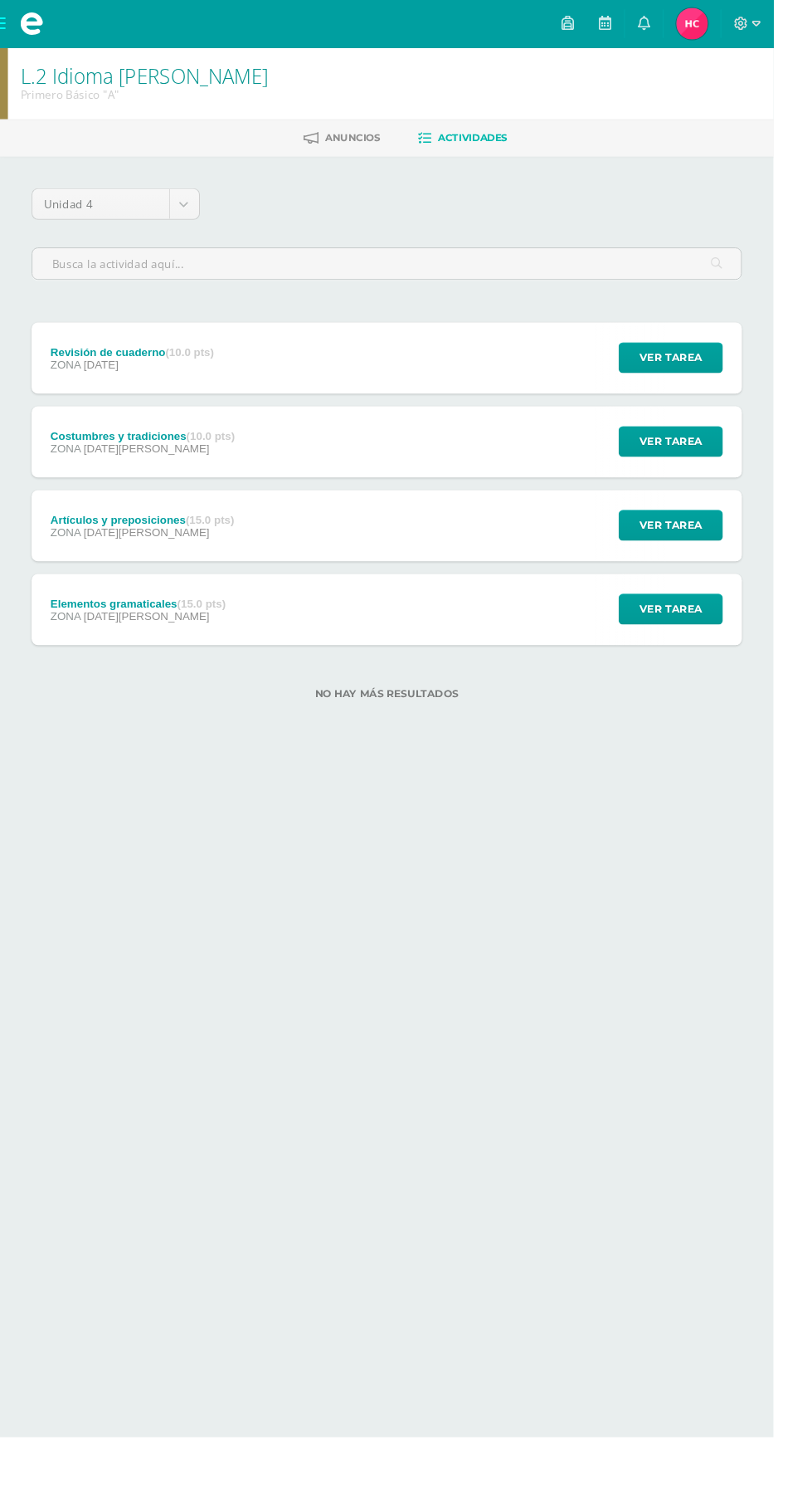
click at [454, 630] on div "Elementos gramaticales (15.0 pts) ZONA 11 de Agosto Ver tarea Elementos gramati…" at bounding box center [406, 639] width 746 height 75
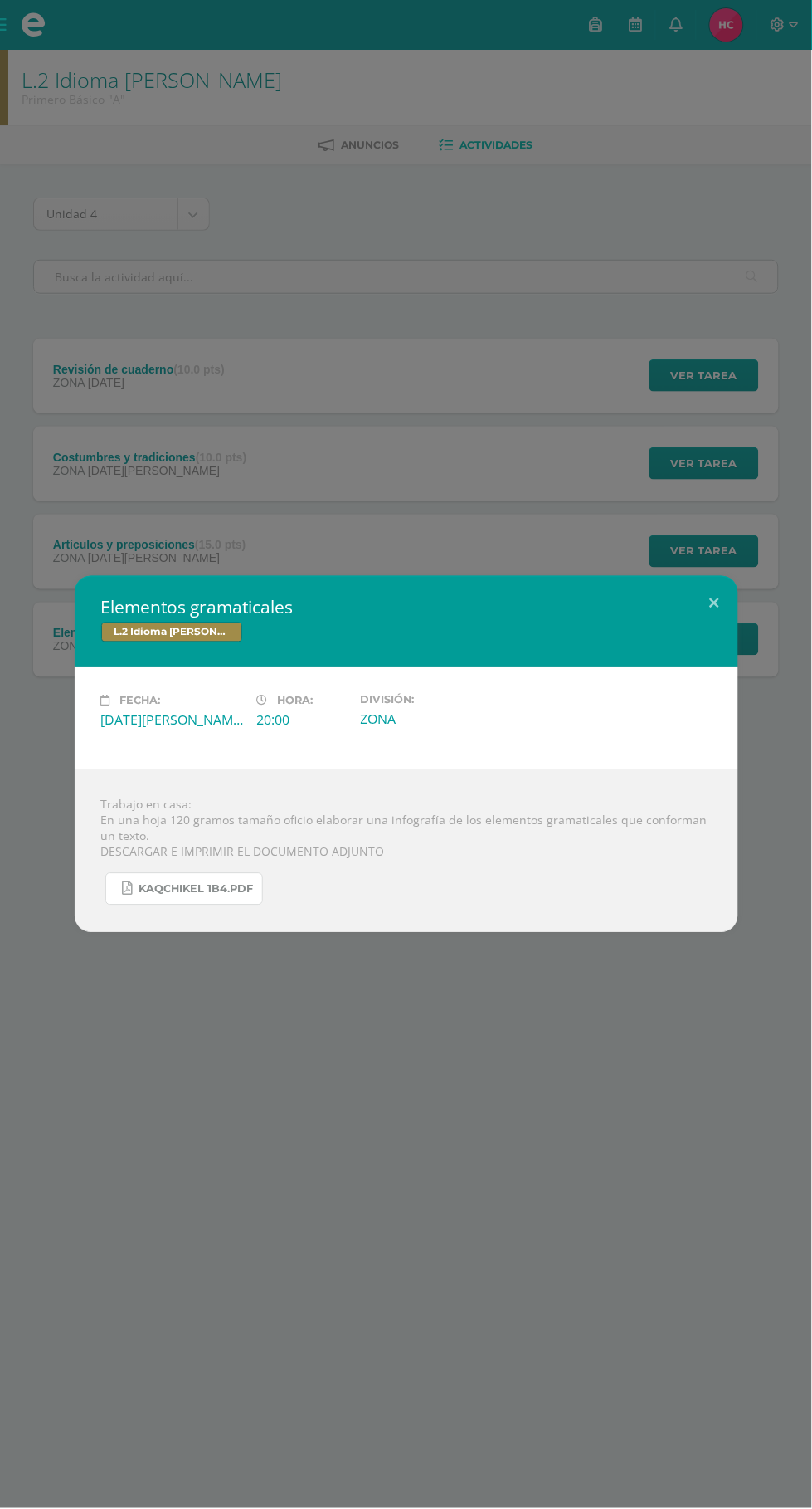
click at [201, 889] on span "KAQCHIKEL 1B4.pdf" at bounding box center [196, 890] width 115 height 14
click at [715, 602] on button at bounding box center [715, 604] width 48 height 56
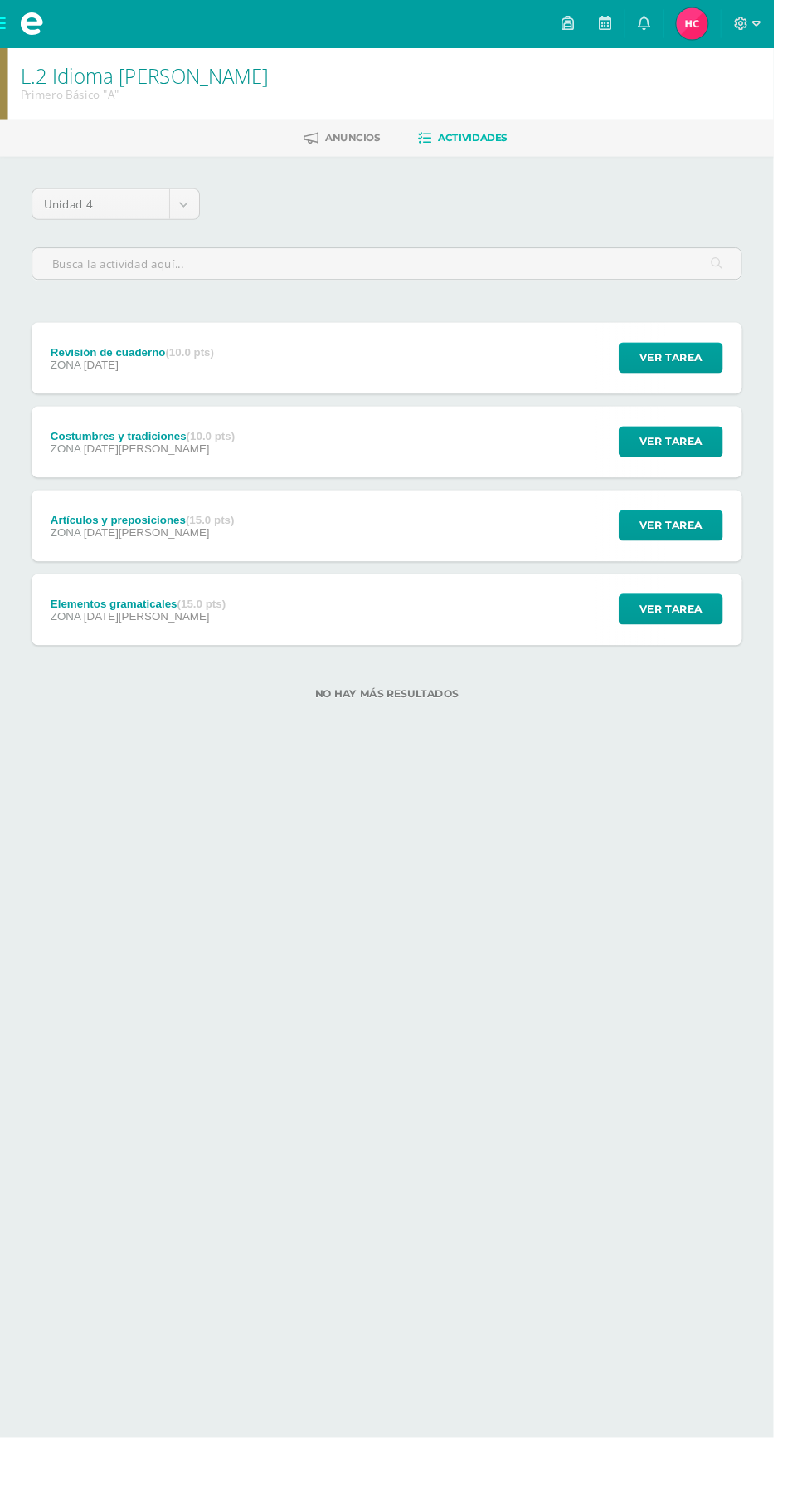
click at [368, 570] on div "Artículos y preposiciones (15.0 pts) ZONA 20 de Agosto Ver tarea Artículos y pr…" at bounding box center [406, 552] width 746 height 75
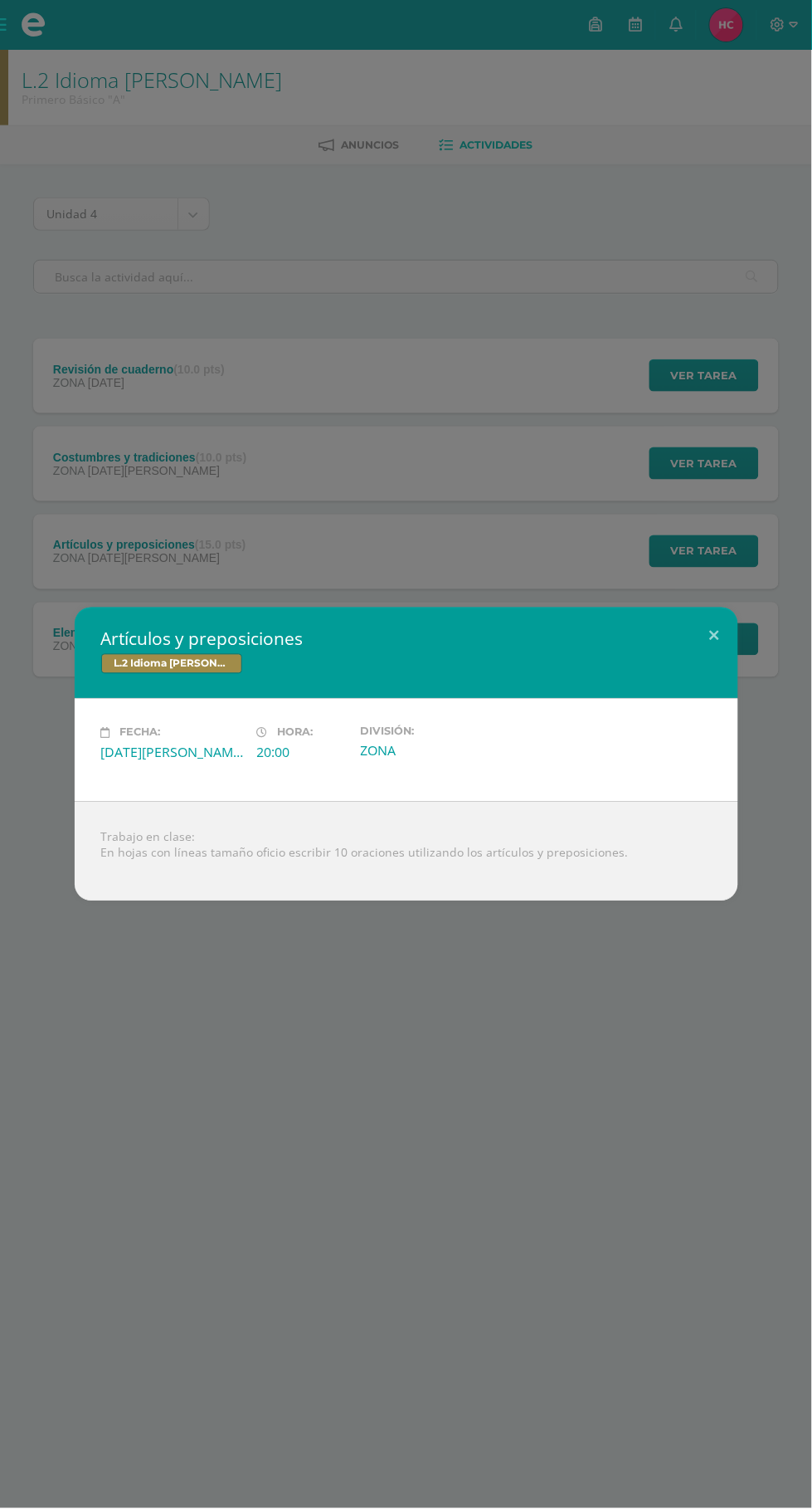
click at [538, 1236] on div "Artículos y preposiciones L.2 Idioma Maya Kaqchikel Fecha: Miércoles 20 de Agos…" at bounding box center [406, 754] width 812 height 1509
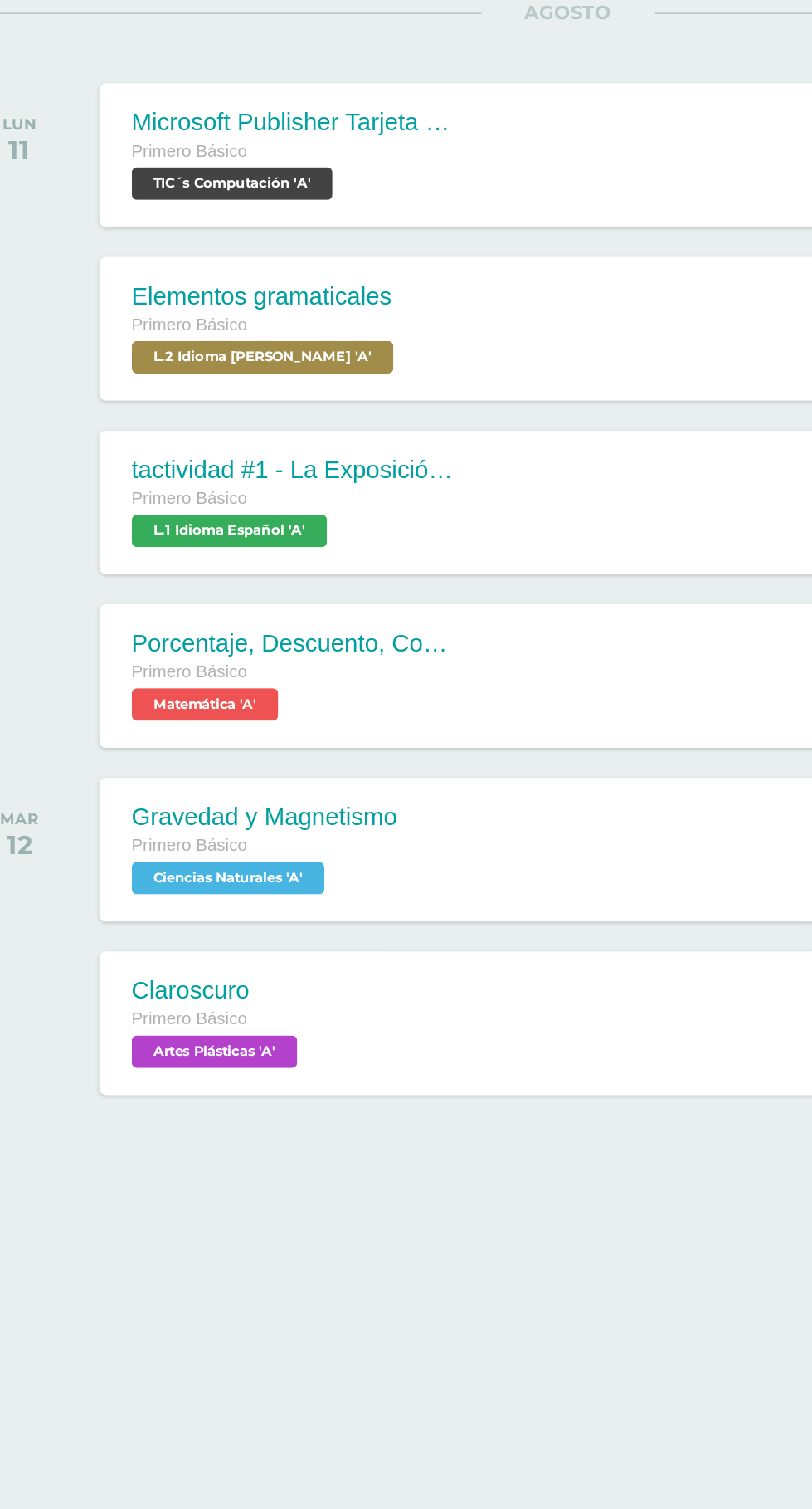
click at [339, 1016] on div at bounding box center [406, 990] width 746 height 55
